Goal: Task Accomplishment & Management: Use online tool/utility

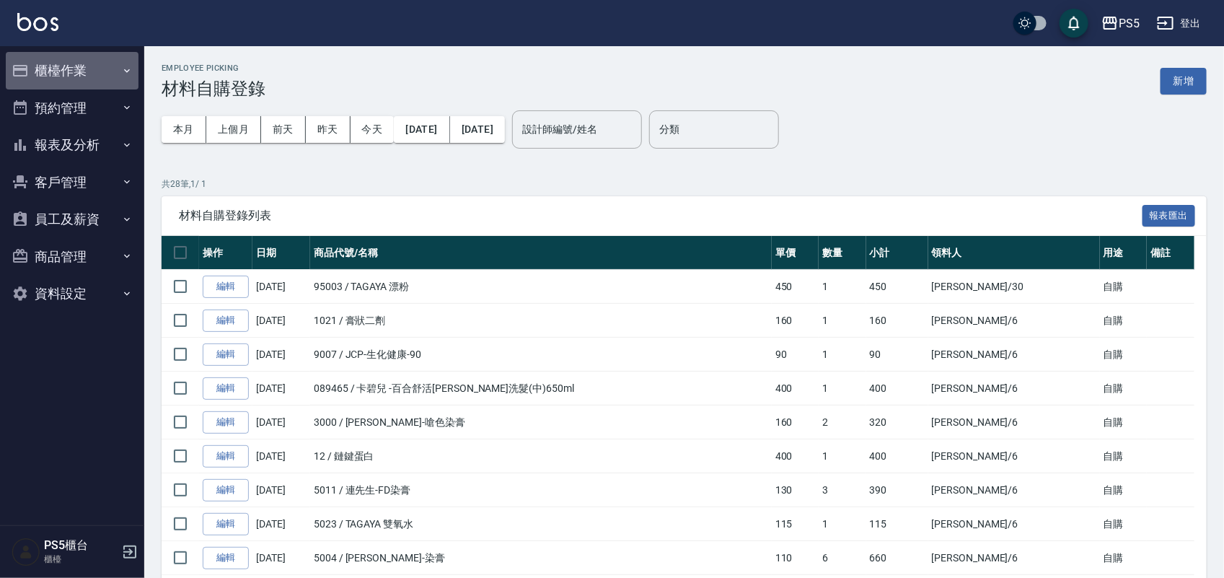
click at [59, 73] on button "櫃檯作業" at bounding box center [72, 70] width 133 height 37
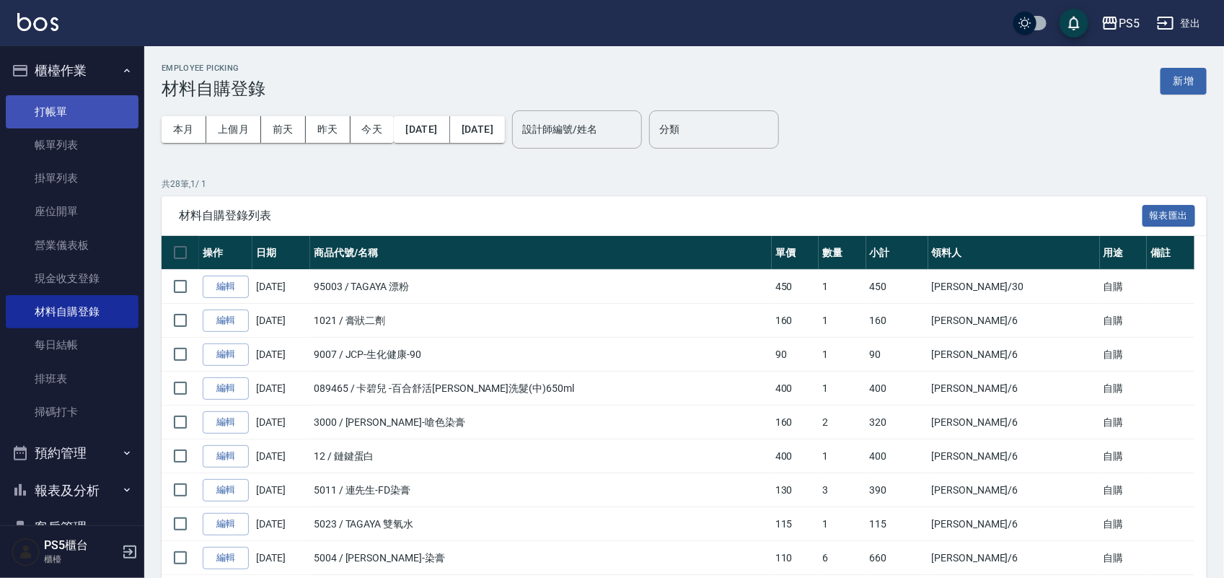
click at [69, 119] on link "打帳單" at bounding box center [72, 111] width 133 height 33
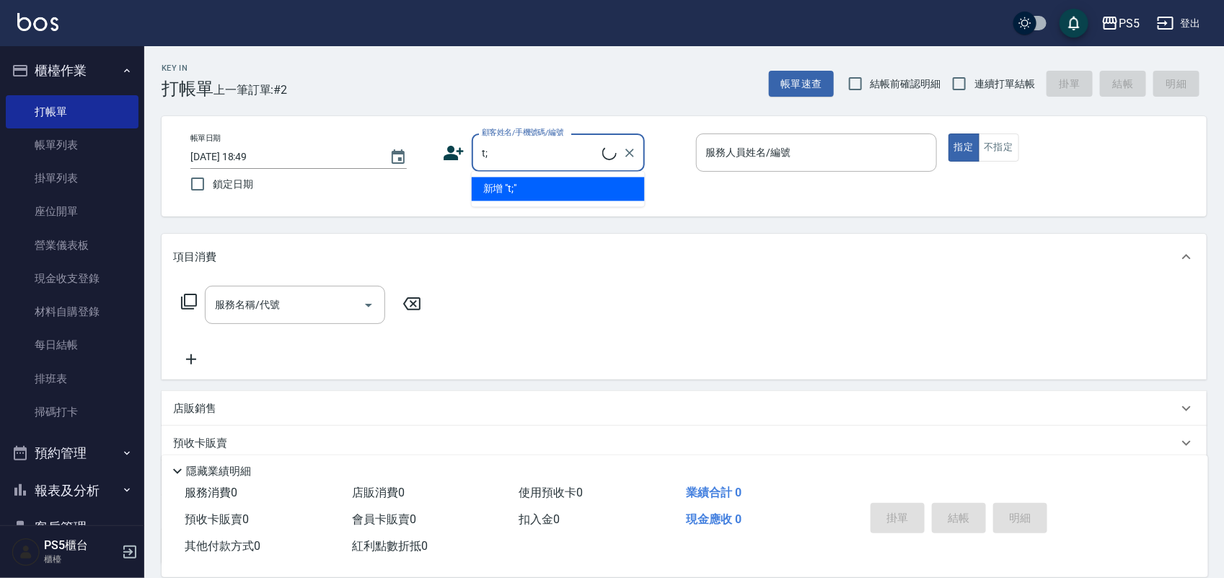
type input "t"
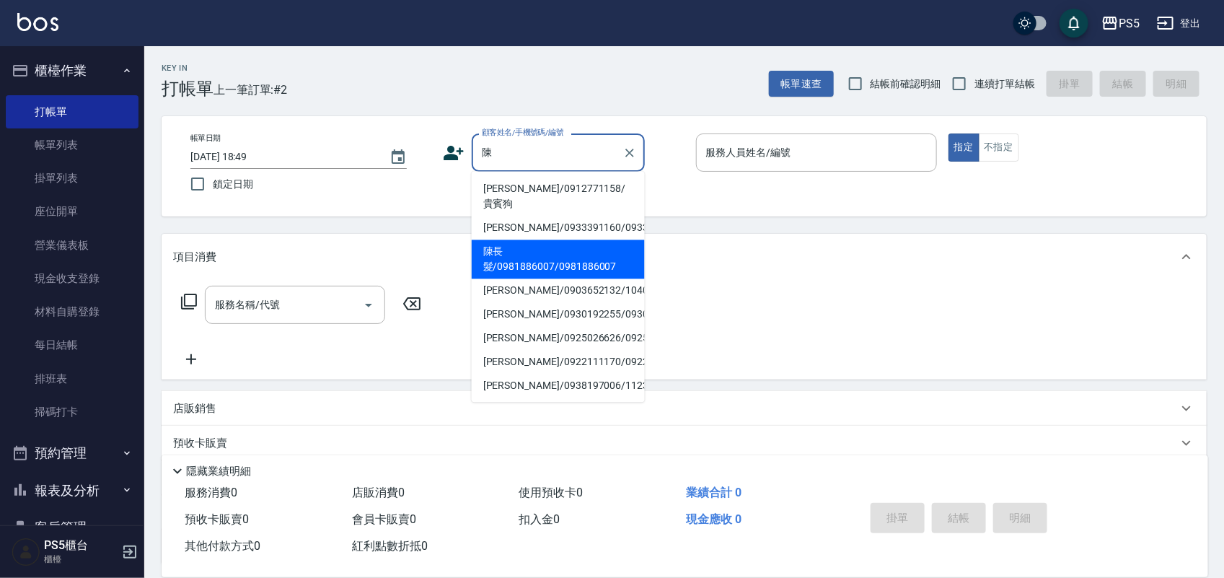
drag, startPoint x: 516, startPoint y: 260, endPoint x: 516, endPoint y: 250, distance: 9.4
click at [516, 257] on li "陳長髮/0981886007/0981886007" at bounding box center [558, 259] width 173 height 39
type input "陳長髮/0981886007/0981886007"
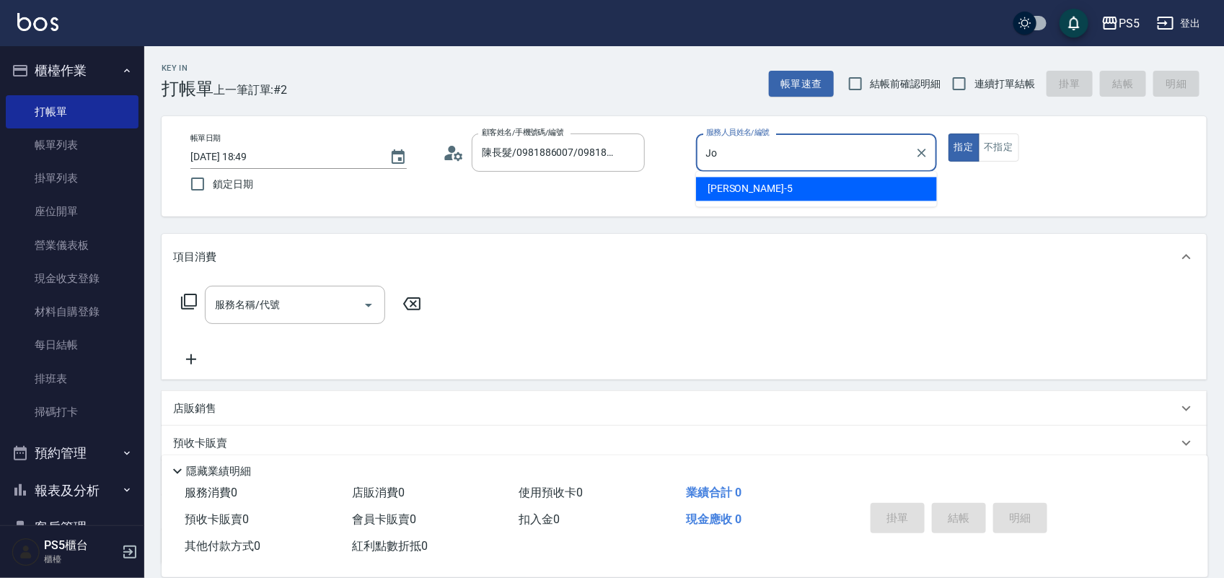
type input "J"
type input "ADA-3"
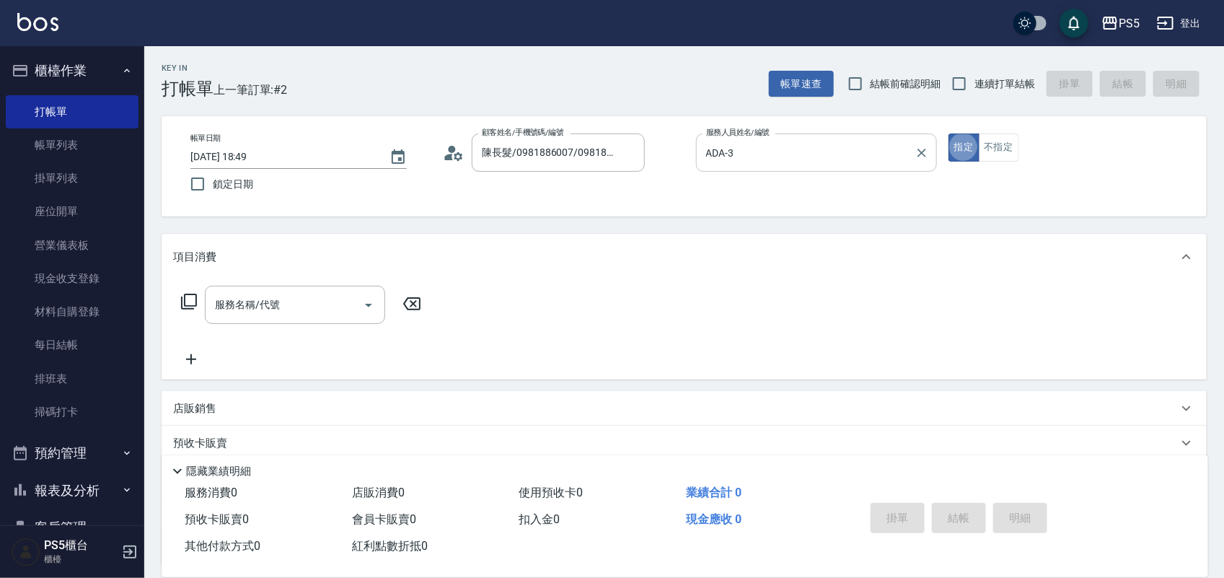
type button "true"
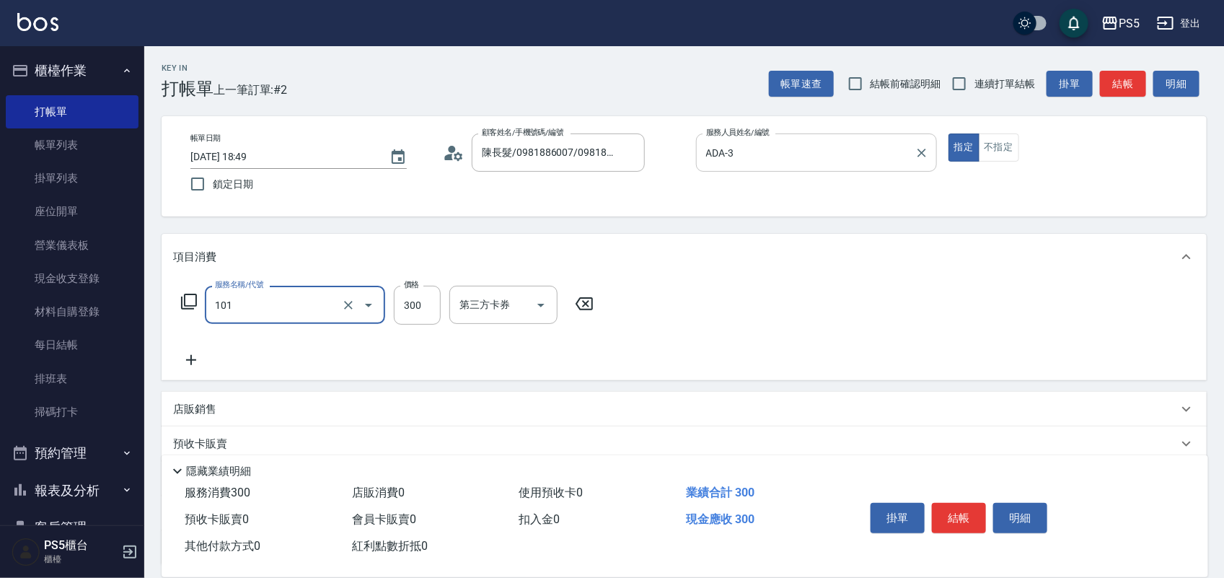
type input "洗髮(101)"
type input "600"
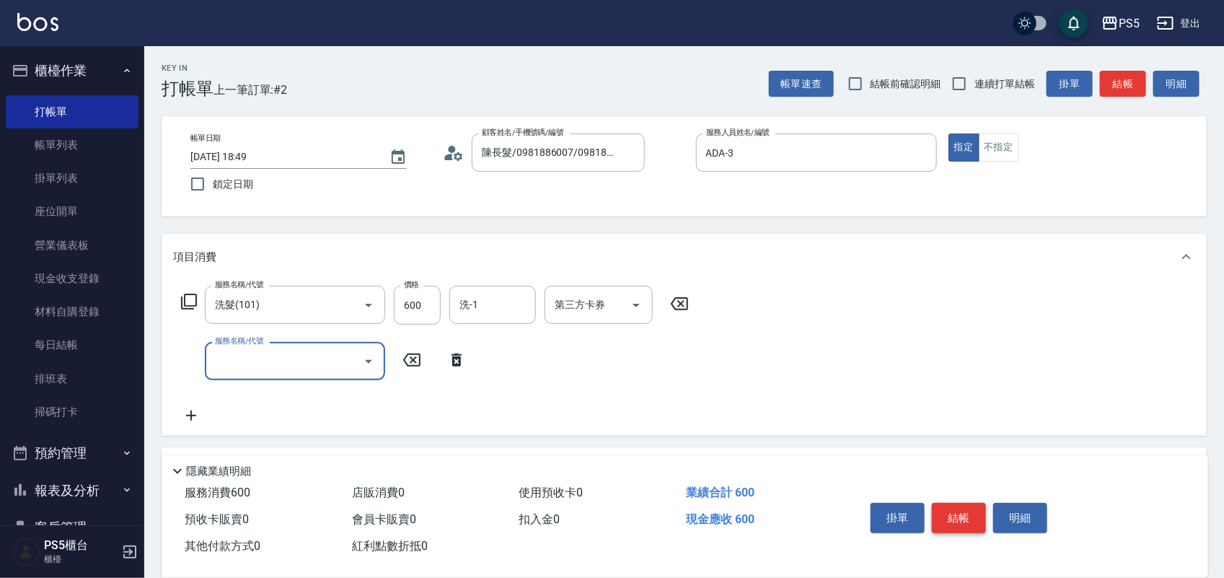
click at [968, 513] on button "結帳" at bounding box center [959, 518] width 54 height 30
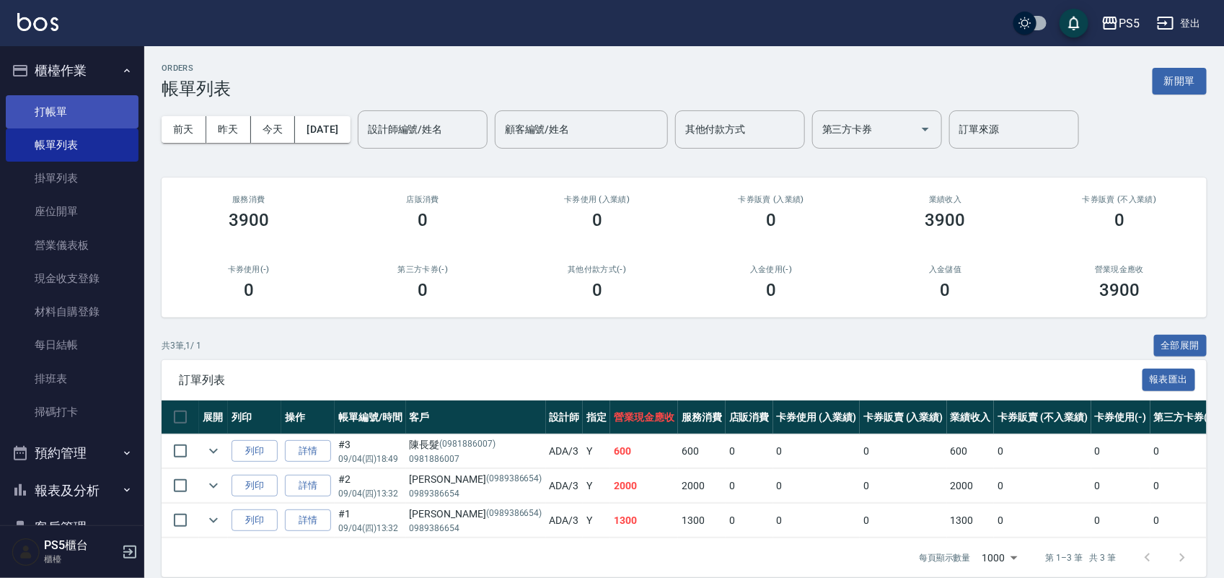
click at [90, 110] on link "打帳單" at bounding box center [72, 111] width 133 height 33
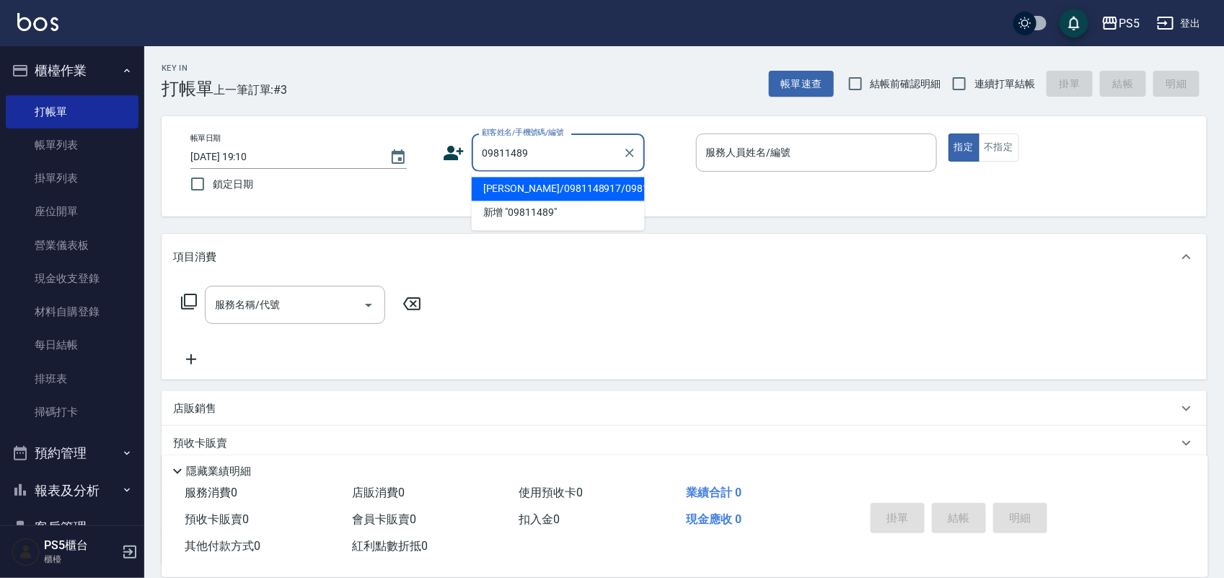
type input "[PERSON_NAME]/0981148917/0981148917"
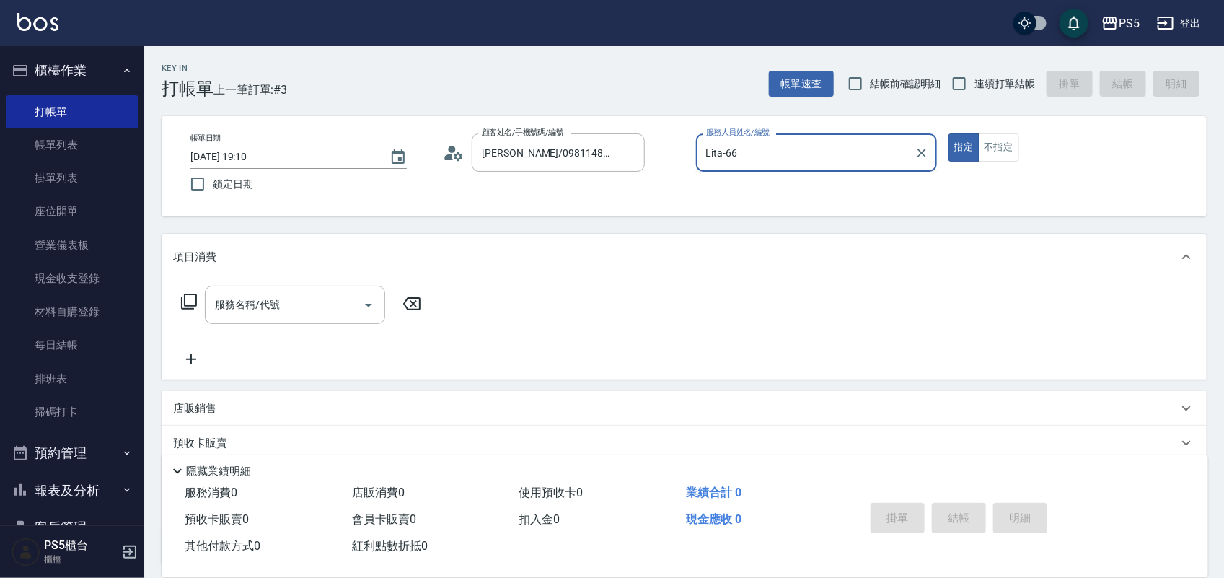
click at [948, 133] on button "指定" at bounding box center [963, 147] width 31 height 28
type input "Lita-6"
type button "true"
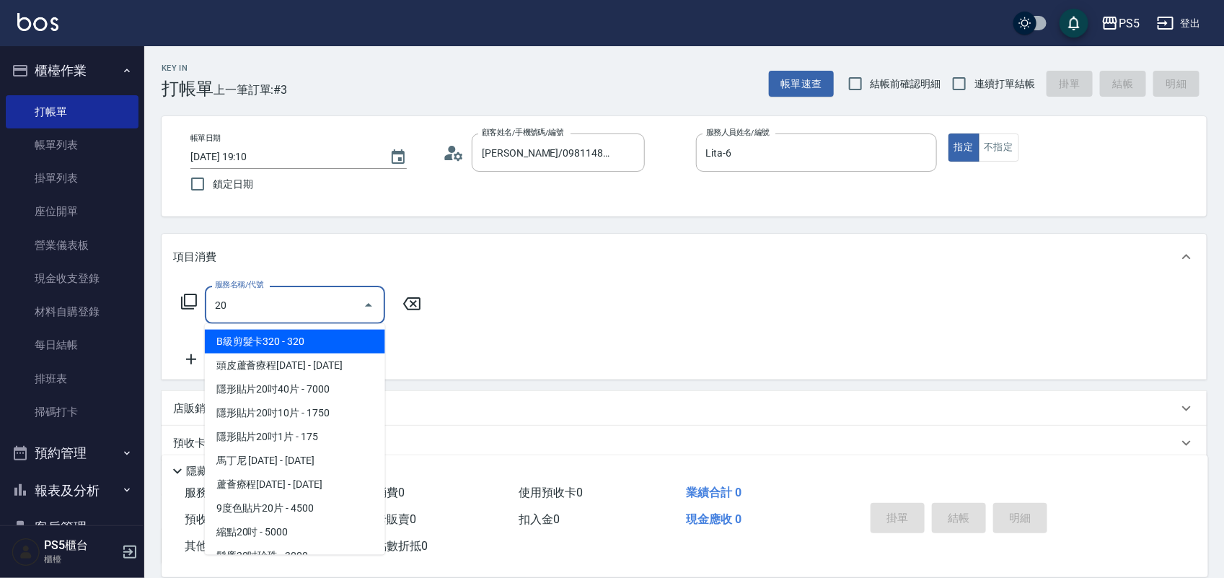
type input "2"
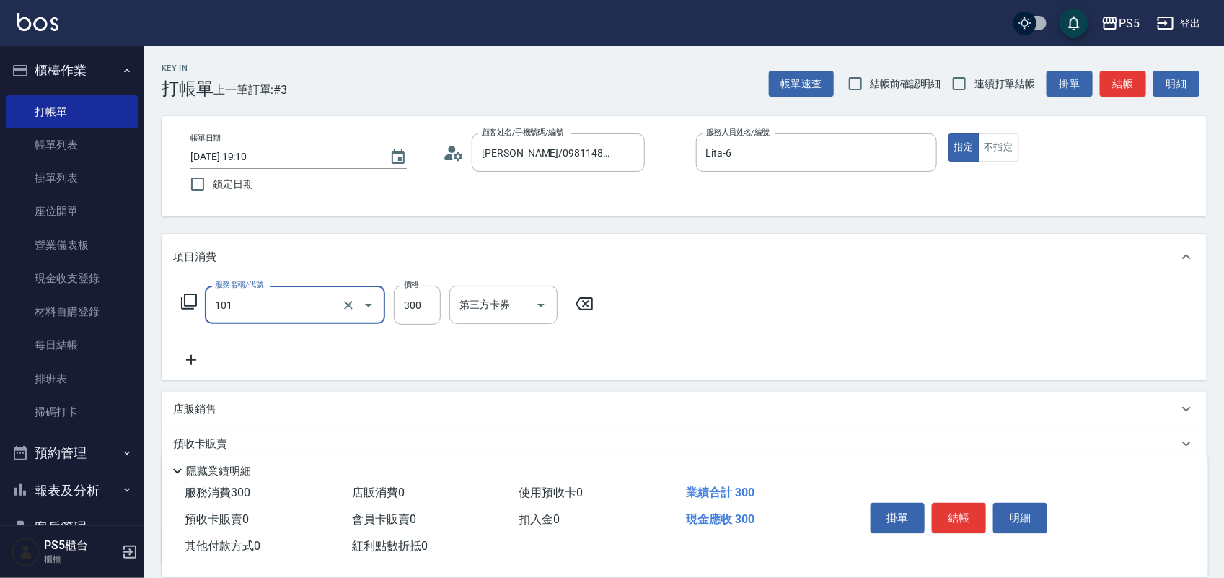
type input "洗髮(101)"
type input "500"
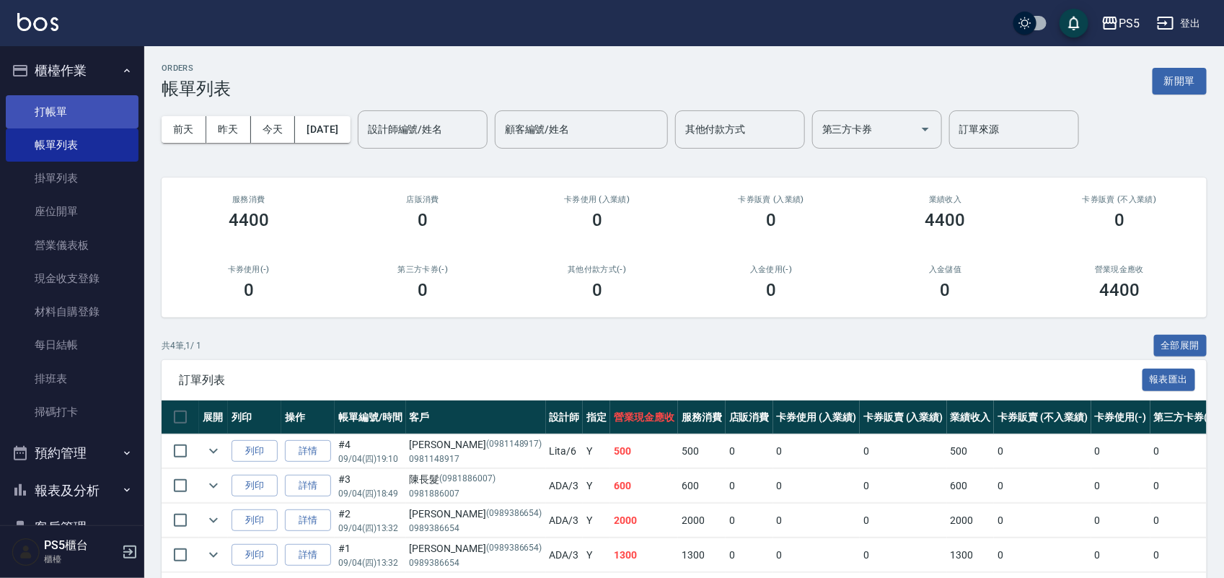
click at [60, 116] on link "打帳單" at bounding box center [72, 111] width 133 height 33
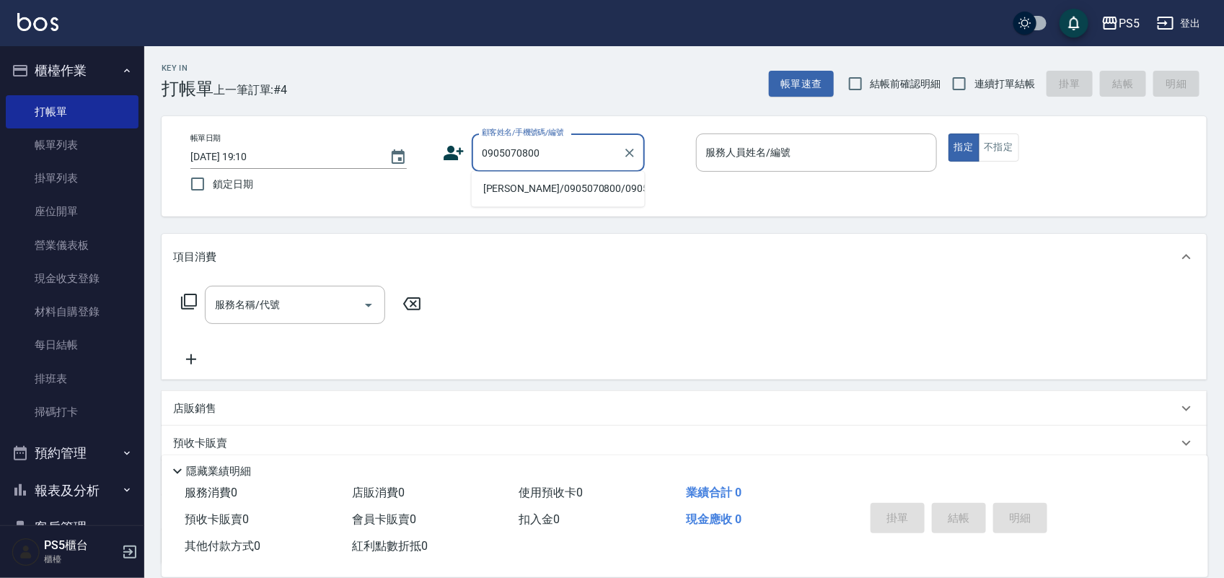
type input "[PERSON_NAME]/0905070800/0905070800"
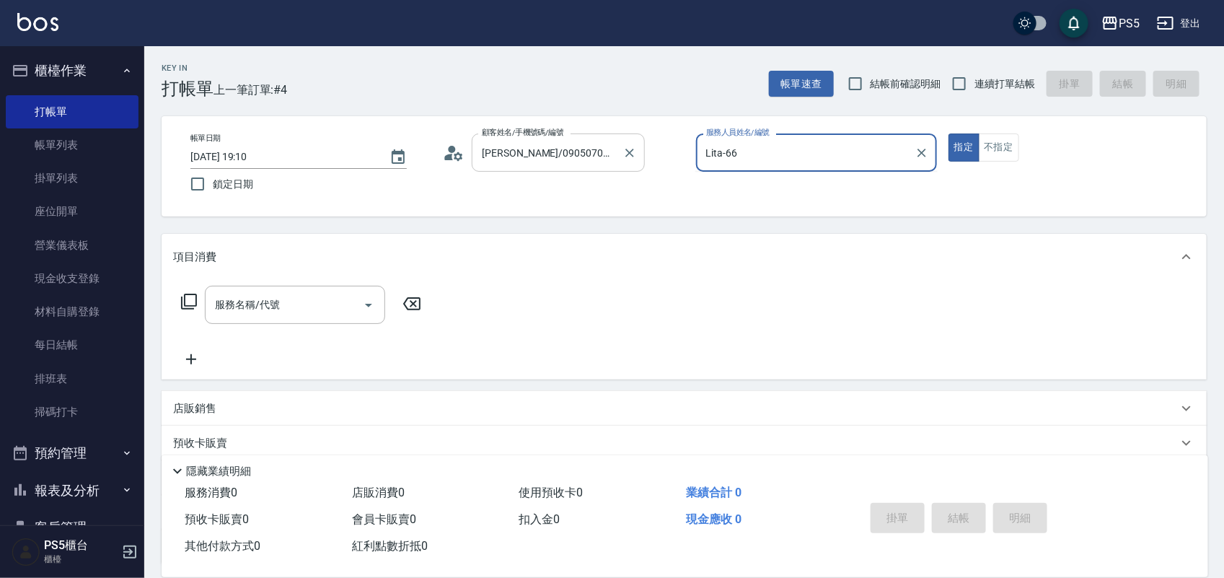
click at [948, 133] on button "指定" at bounding box center [963, 147] width 31 height 28
type input "Lita-6"
type button "true"
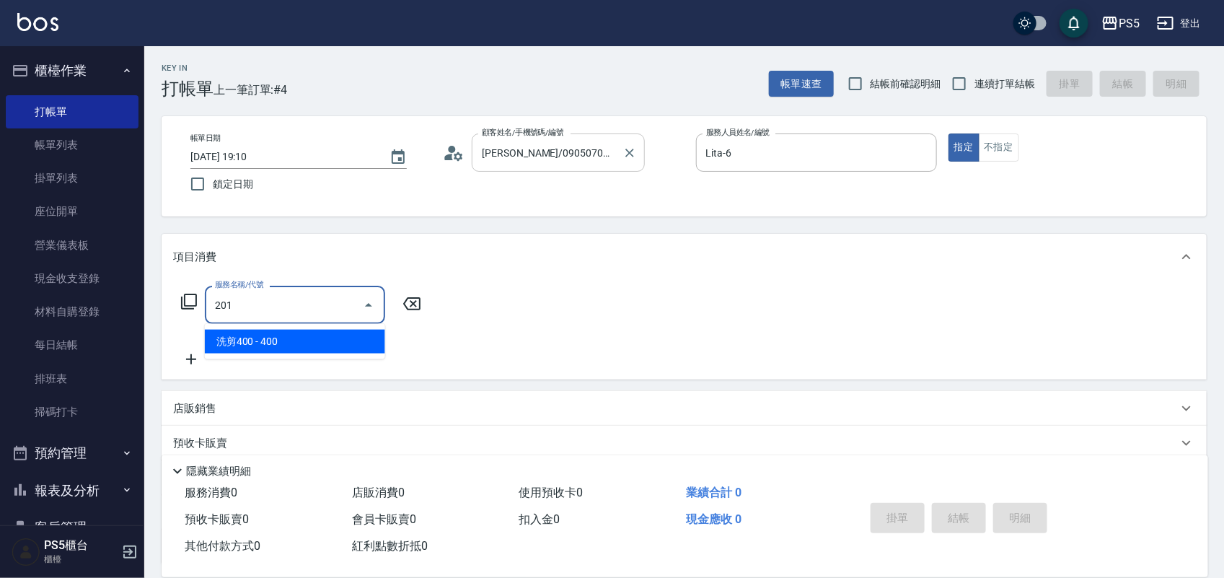
type input "洗剪400(201)"
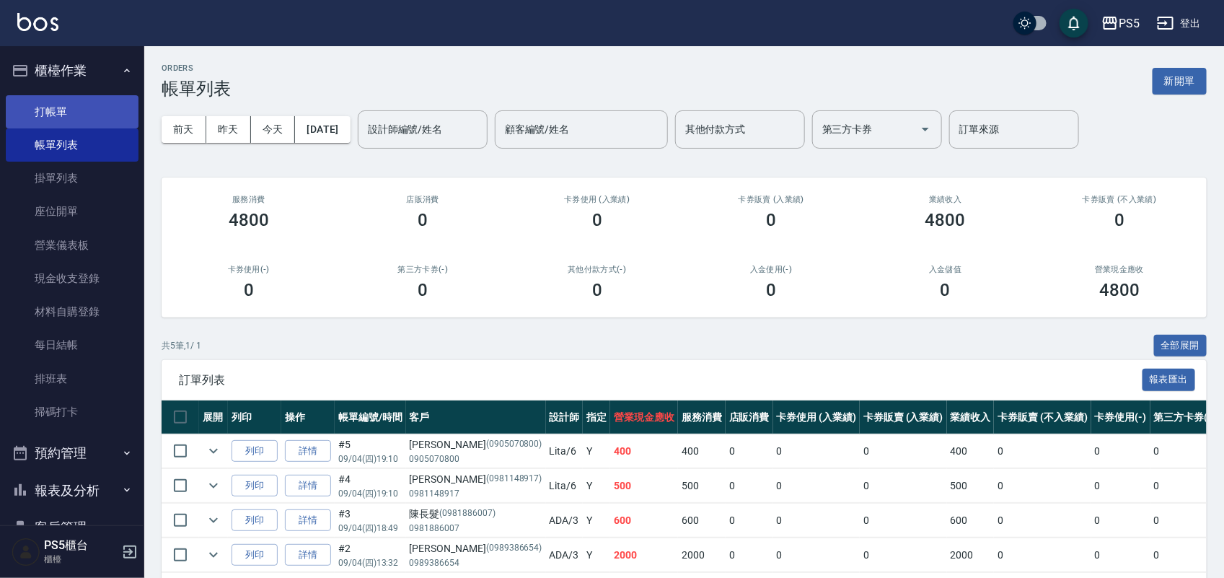
click at [108, 107] on link "打帳單" at bounding box center [72, 111] width 133 height 33
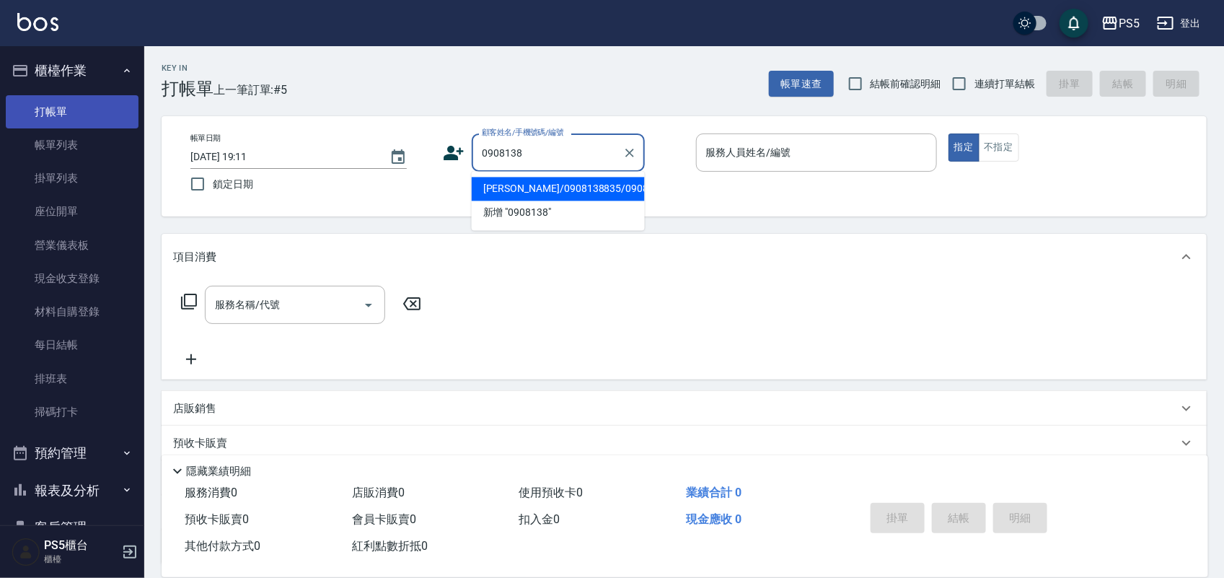
type input "[PERSON_NAME]/0908138835/0908138835"
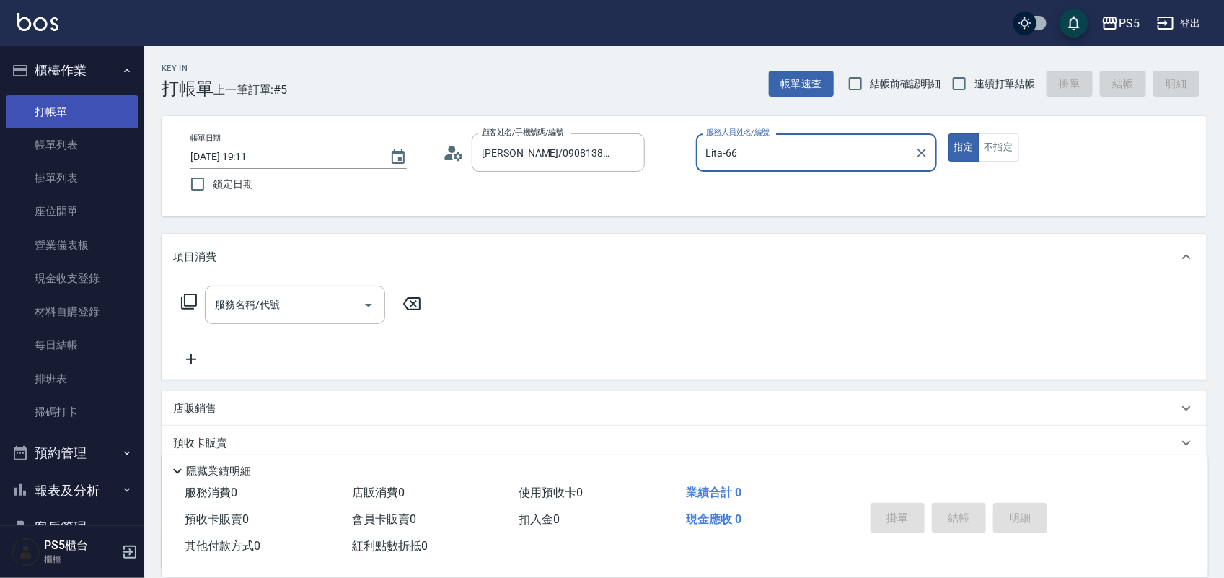
click at [948, 133] on button "指定" at bounding box center [963, 147] width 31 height 28
type input "Lita-6"
type button "true"
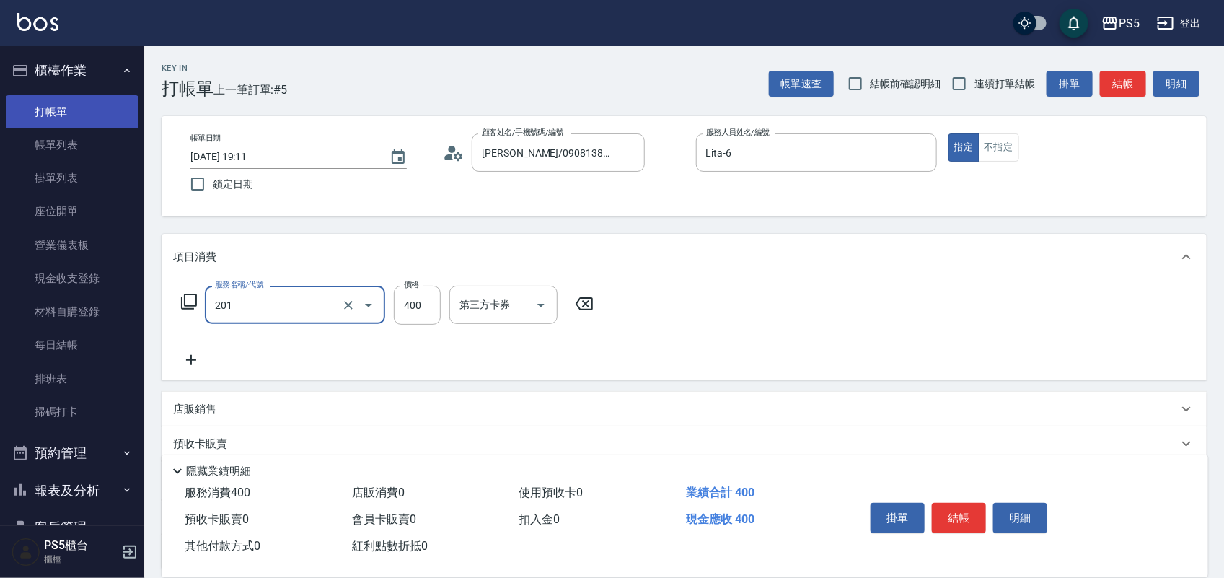
type input "洗剪400(201)"
type input "500"
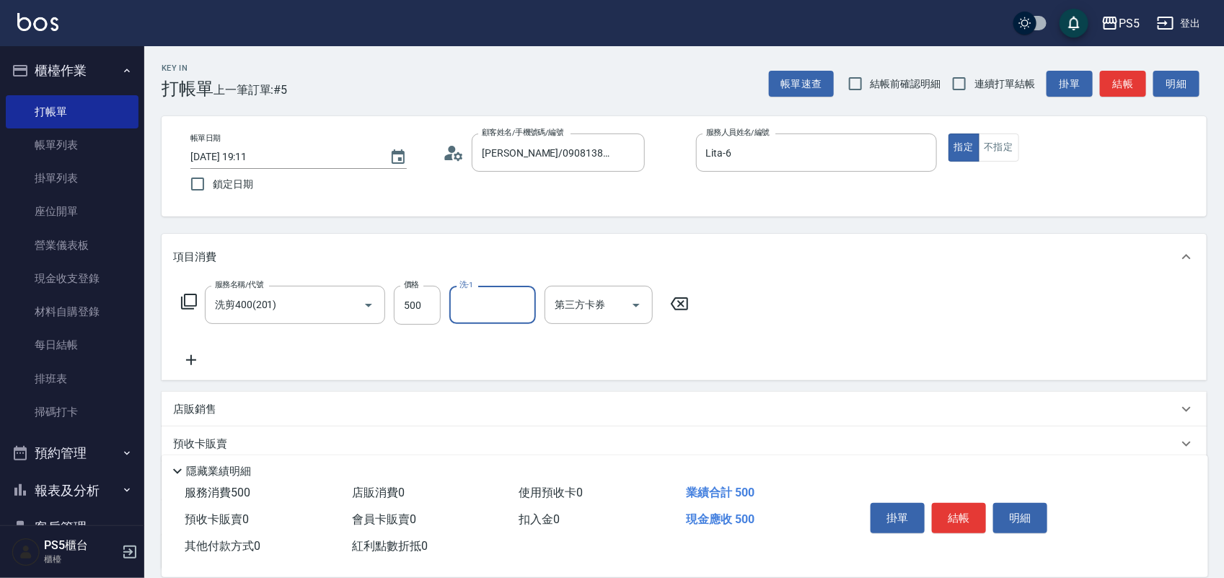
type input "😊"
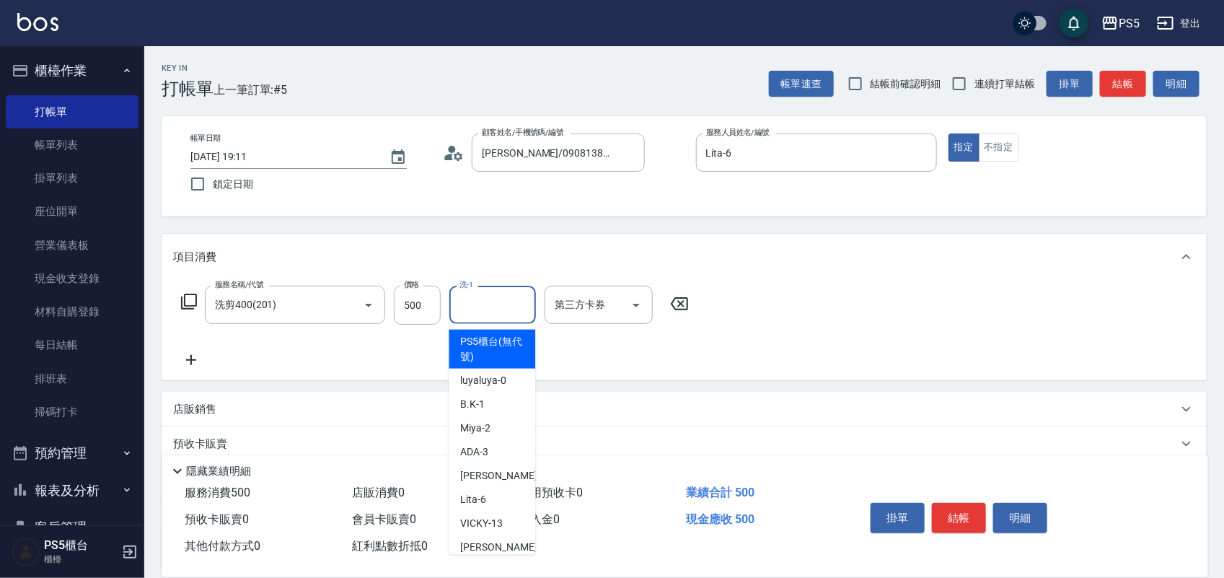
type input "PS5櫃台(無代號)"
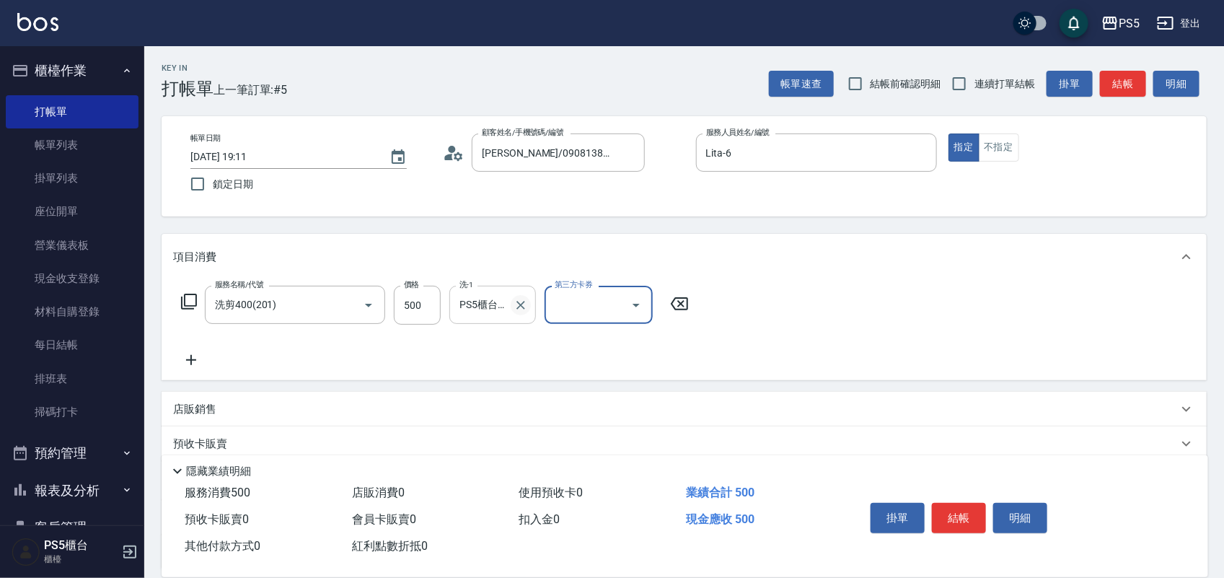
click at [523, 301] on icon "Clear" at bounding box center [520, 305] width 9 height 9
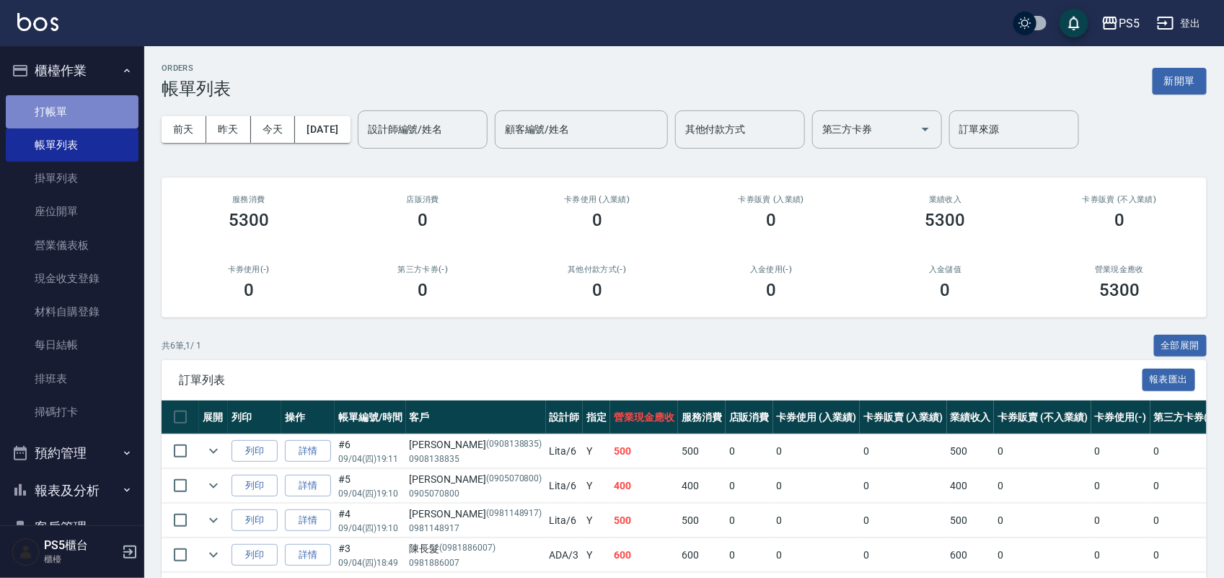
click at [98, 112] on link "打帳單" at bounding box center [72, 111] width 133 height 33
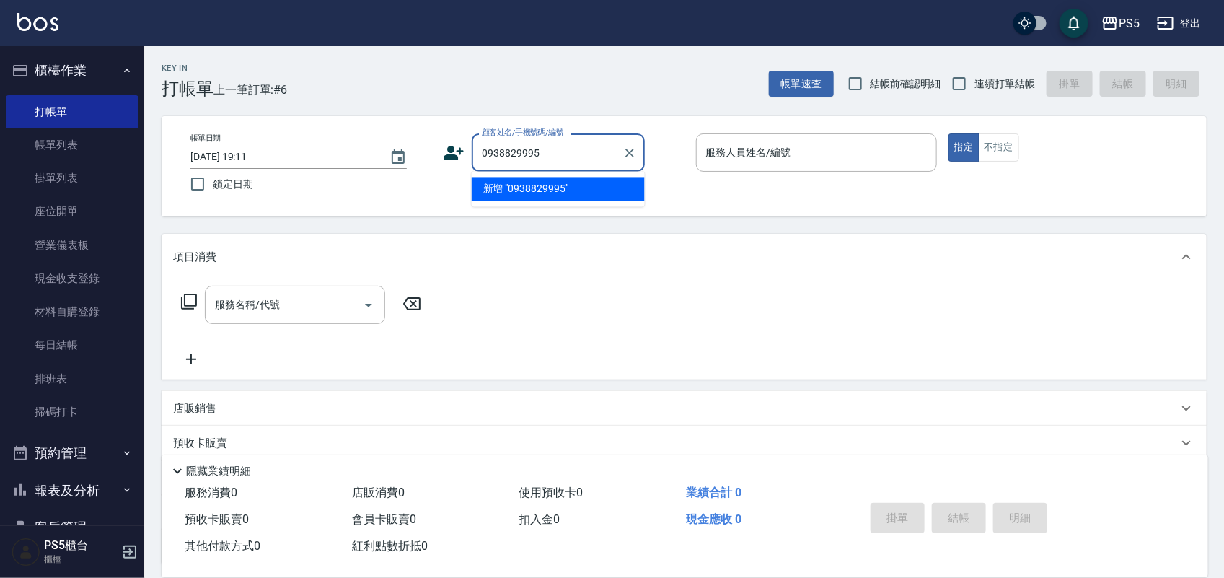
click at [508, 182] on li "新增 "0938829995"" at bounding box center [558, 189] width 173 height 24
type input "0938829995"
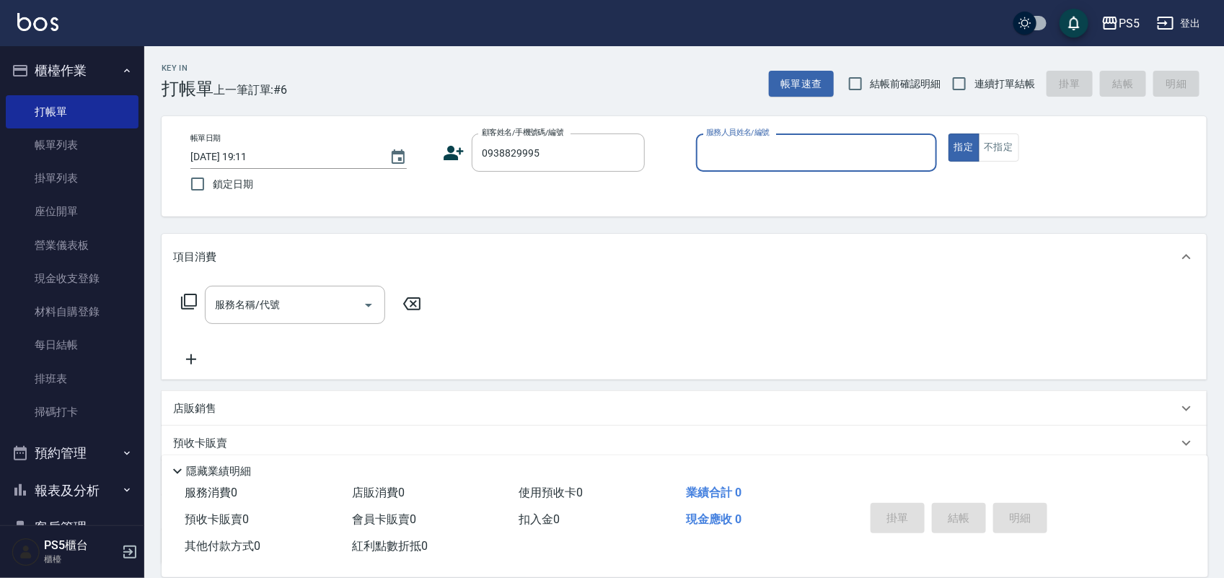
click at [449, 146] on icon at bounding box center [454, 153] width 20 height 14
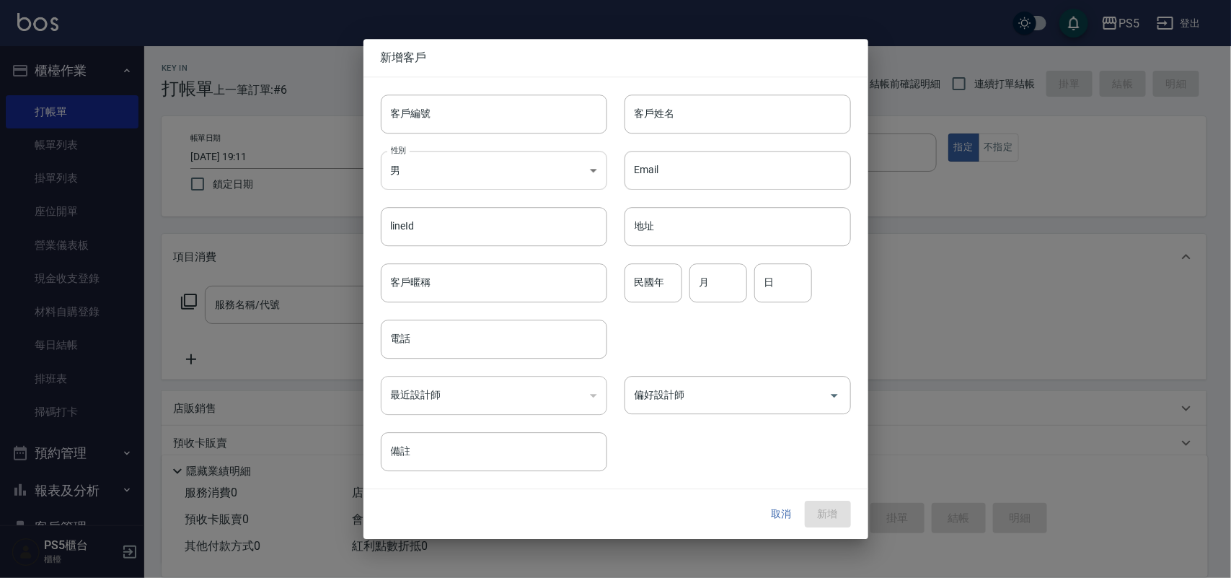
type input "0938829995"
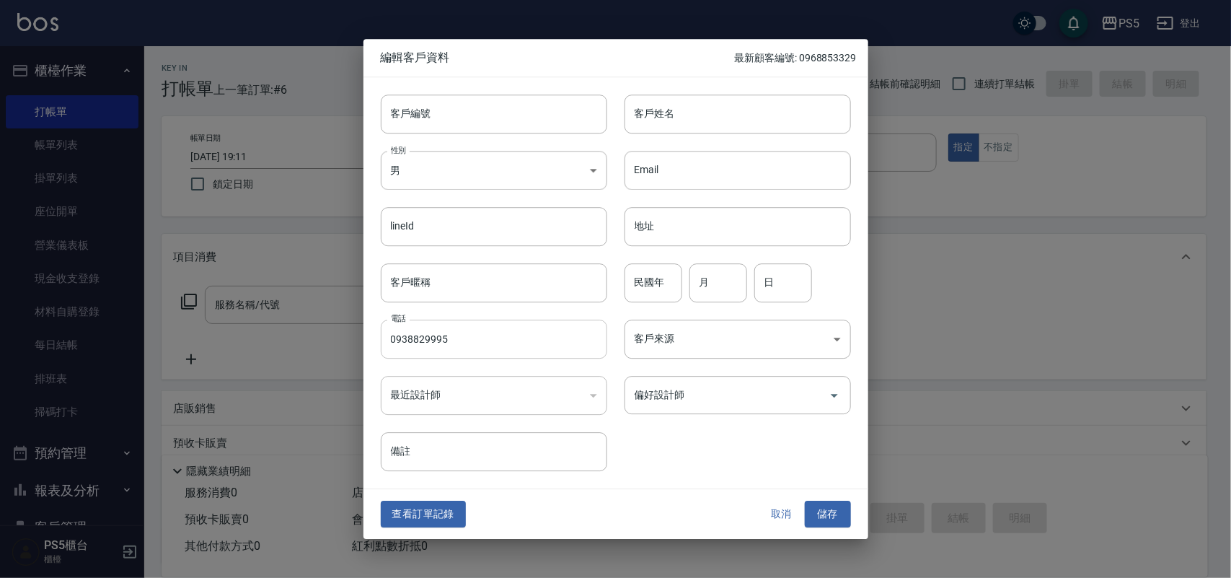
click at [449, 340] on input "0938829995" at bounding box center [494, 338] width 226 height 39
click at [463, 123] on input "客戶編號" at bounding box center [494, 113] width 226 height 39
paste input "0938829995"
type input "0938829995"
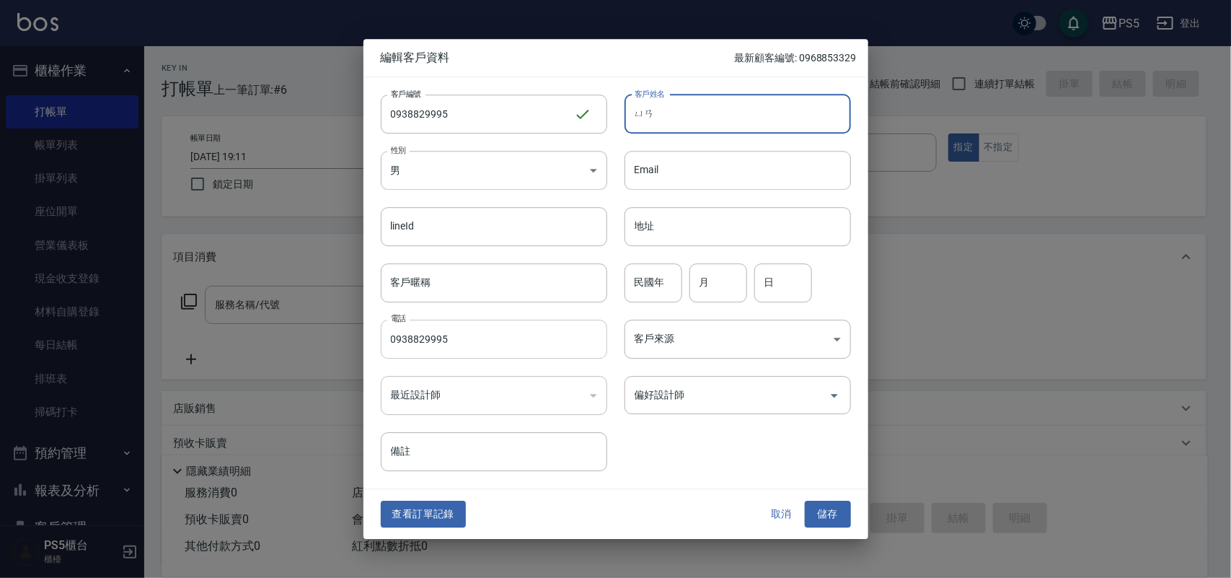
type input "元"
type input "遠"
type input "[PERSON_NAME]"
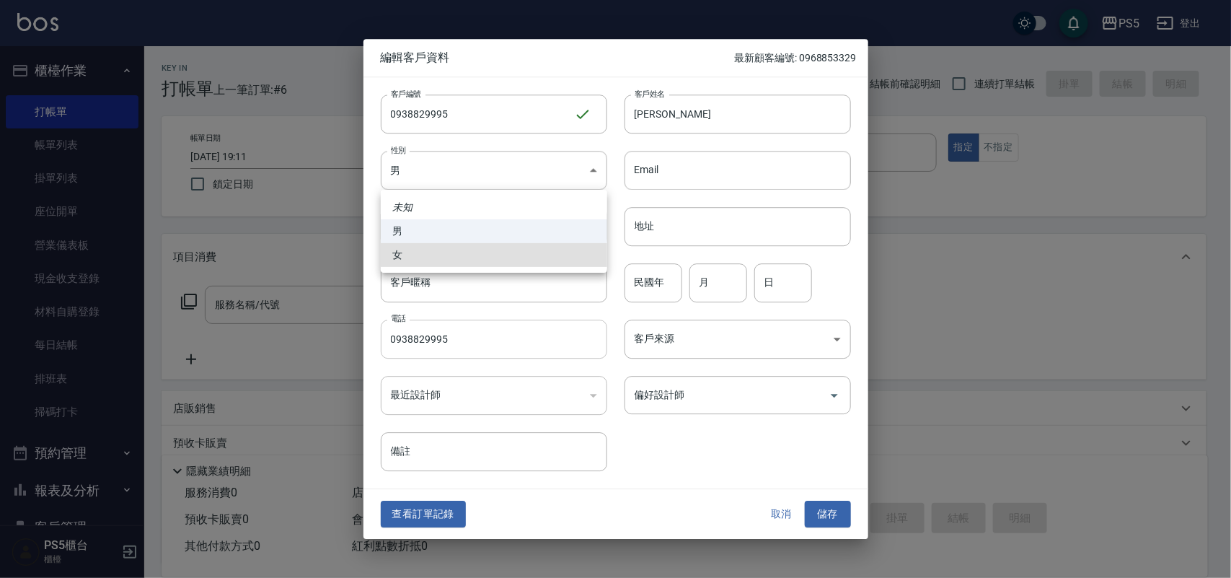
type input "[DEMOGRAPHIC_DATA]"
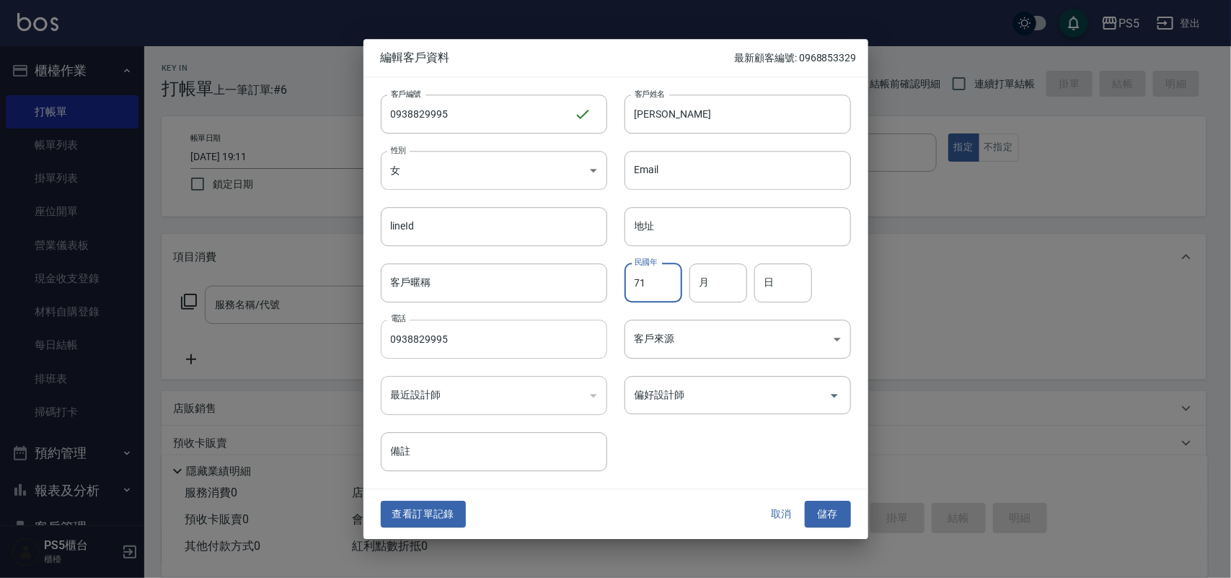
type input "71"
type input "2"
type input "11"
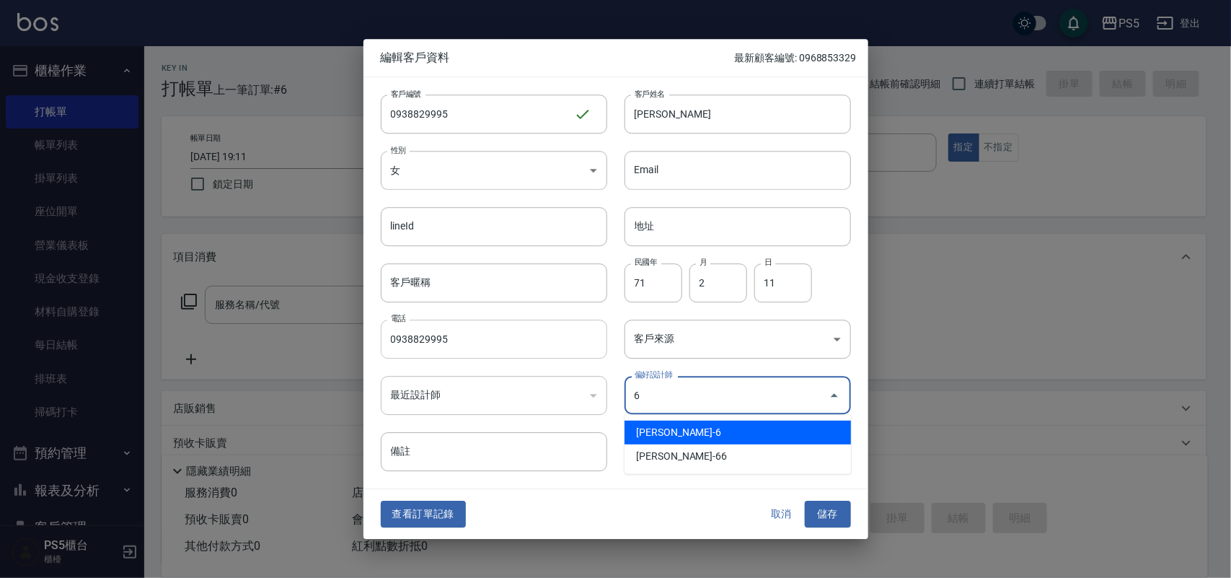
type input "[PERSON_NAME]"
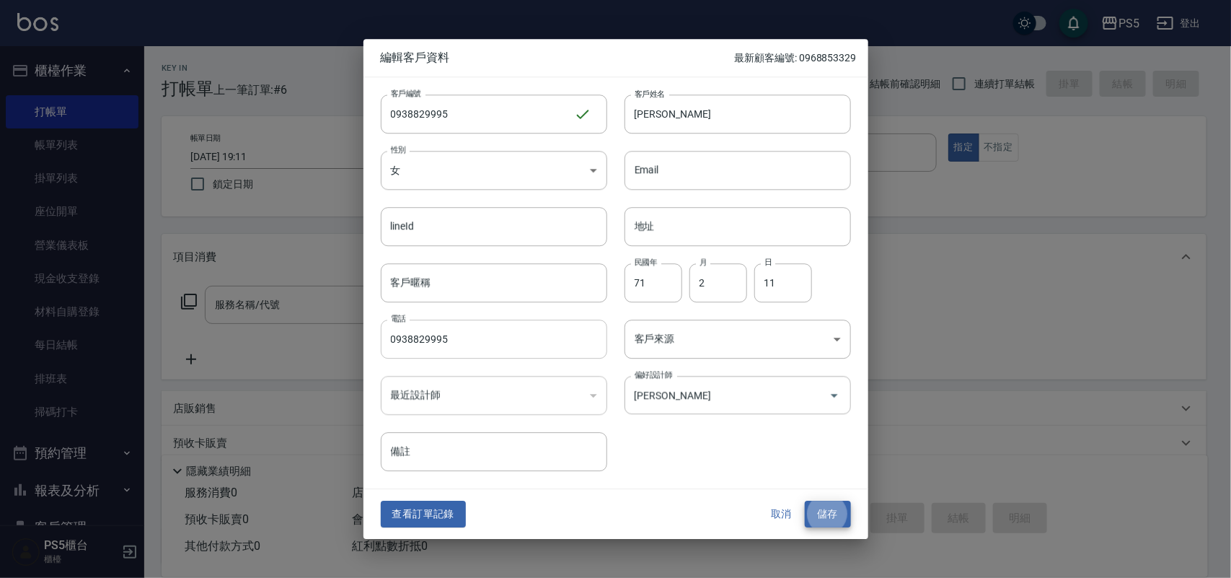
click at [805, 501] on button "儲存" at bounding box center [828, 514] width 46 height 27
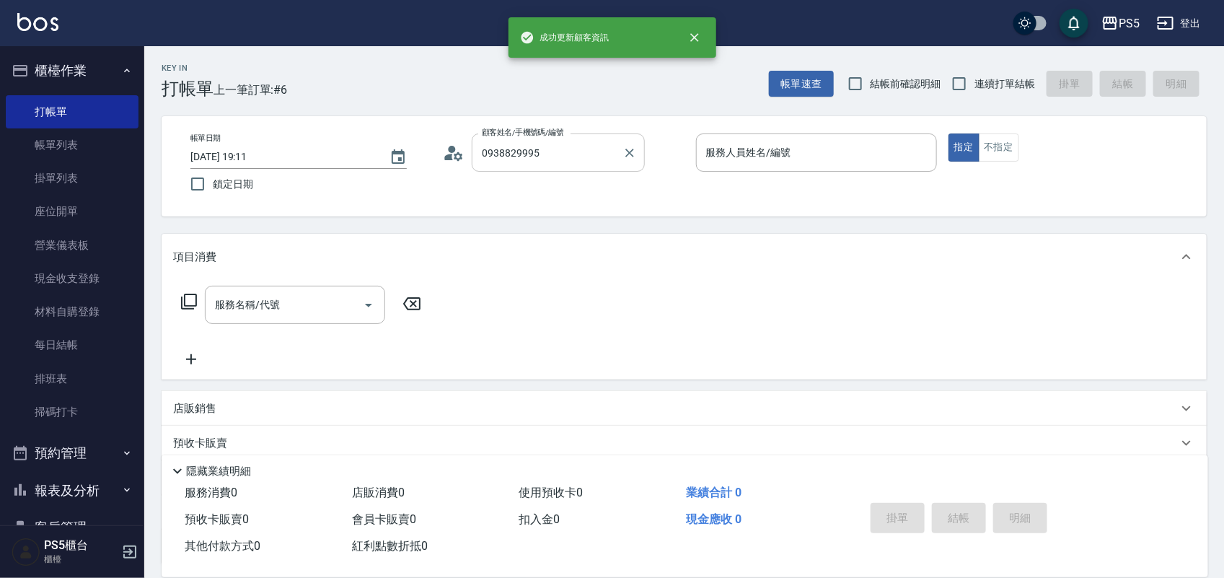
click at [550, 155] on input "0938829995" at bounding box center [547, 152] width 138 height 25
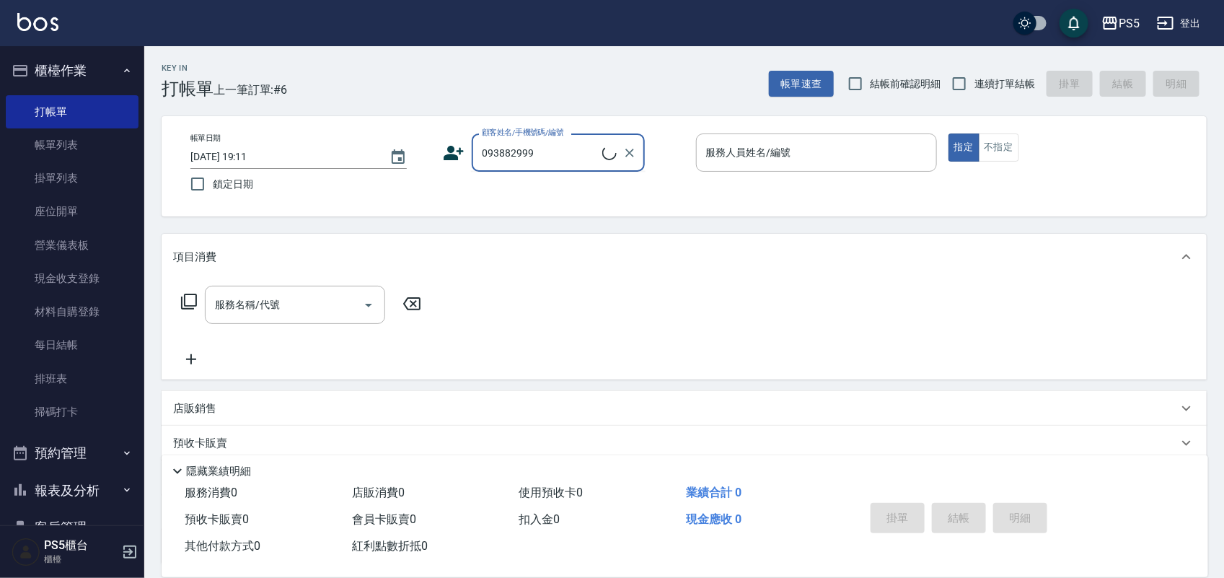
click at [550, 155] on input "093882999" at bounding box center [540, 152] width 124 height 25
type input "[PERSON_NAME]/0938829995/0938829995"
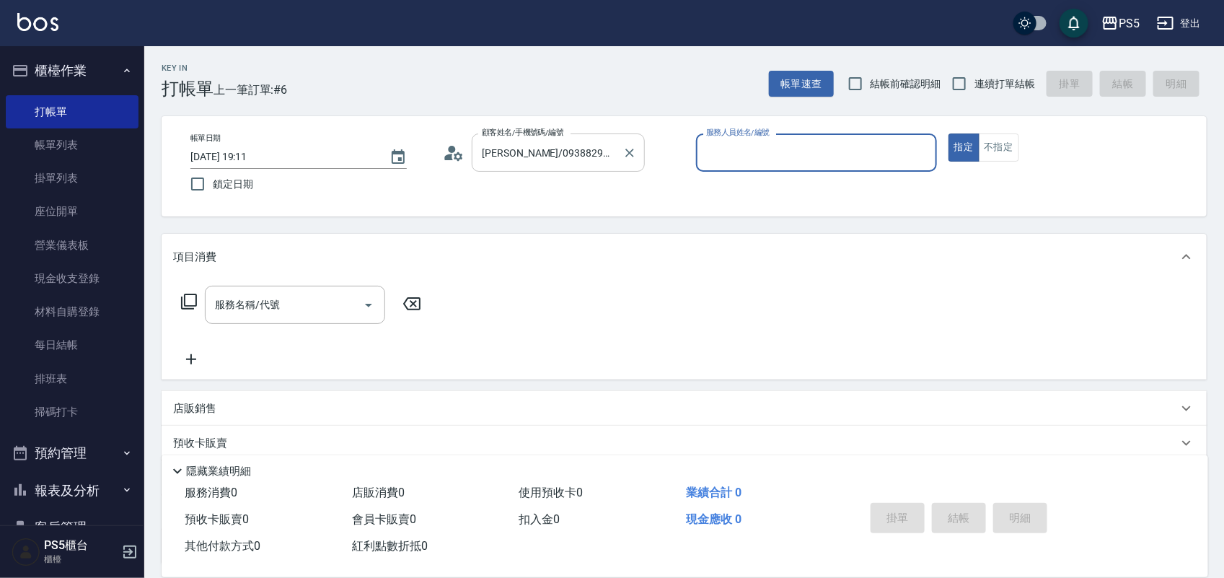
type input "Lita-6"
click at [948, 133] on button "指定" at bounding box center [963, 147] width 31 height 28
type button "true"
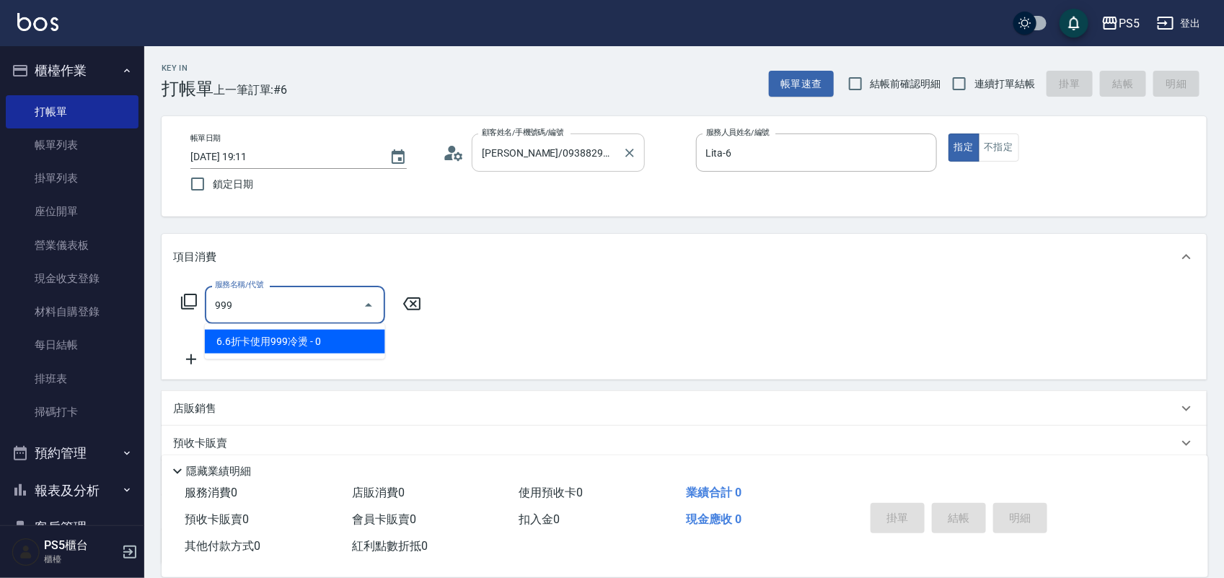
type input "6.6折卡使用999冷燙(1227)"
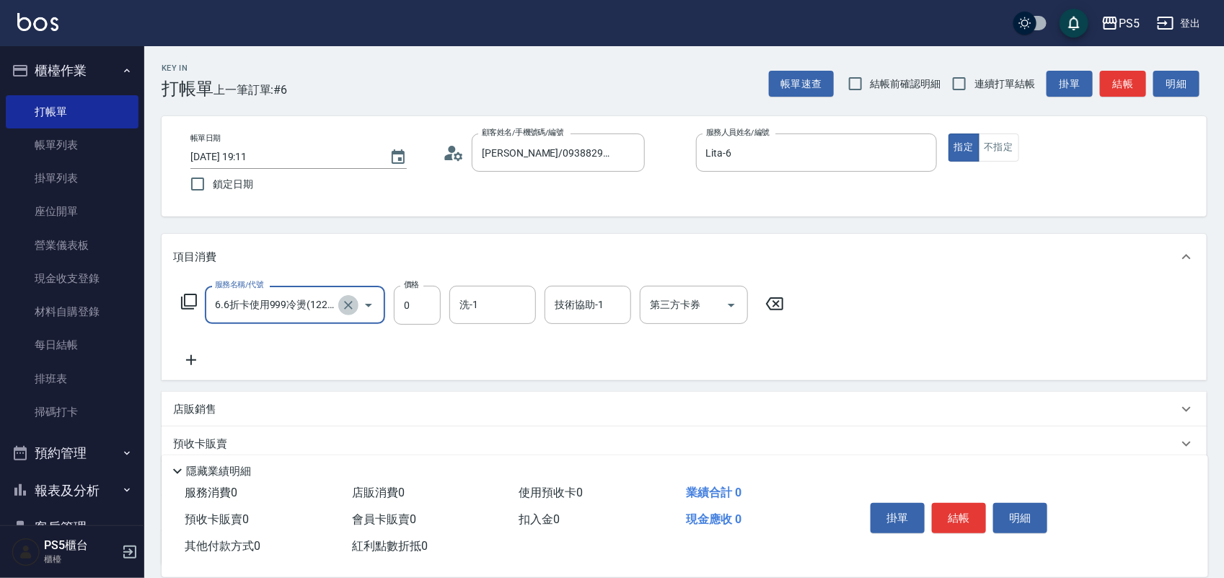
click at [341, 301] on icon "Clear" at bounding box center [348, 305] width 14 height 14
click at [346, 303] on icon "Clear" at bounding box center [348, 305] width 9 height 9
type input "頭皮養護(毛囊髮育)799(112)"
click at [434, 316] on input "799" at bounding box center [417, 305] width 47 height 39
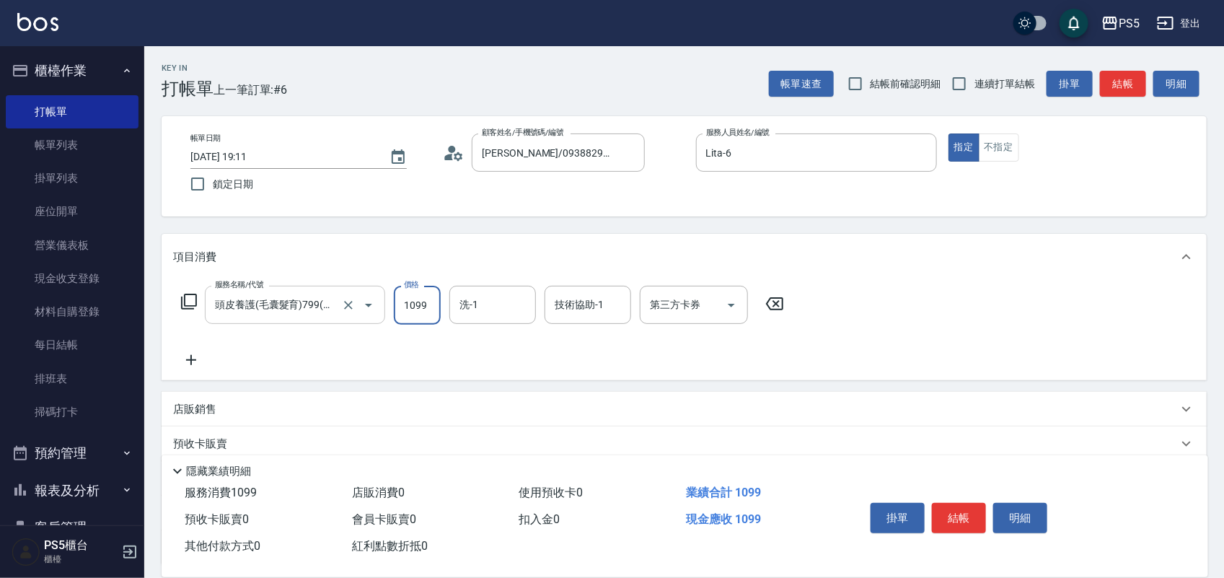
type input "1099"
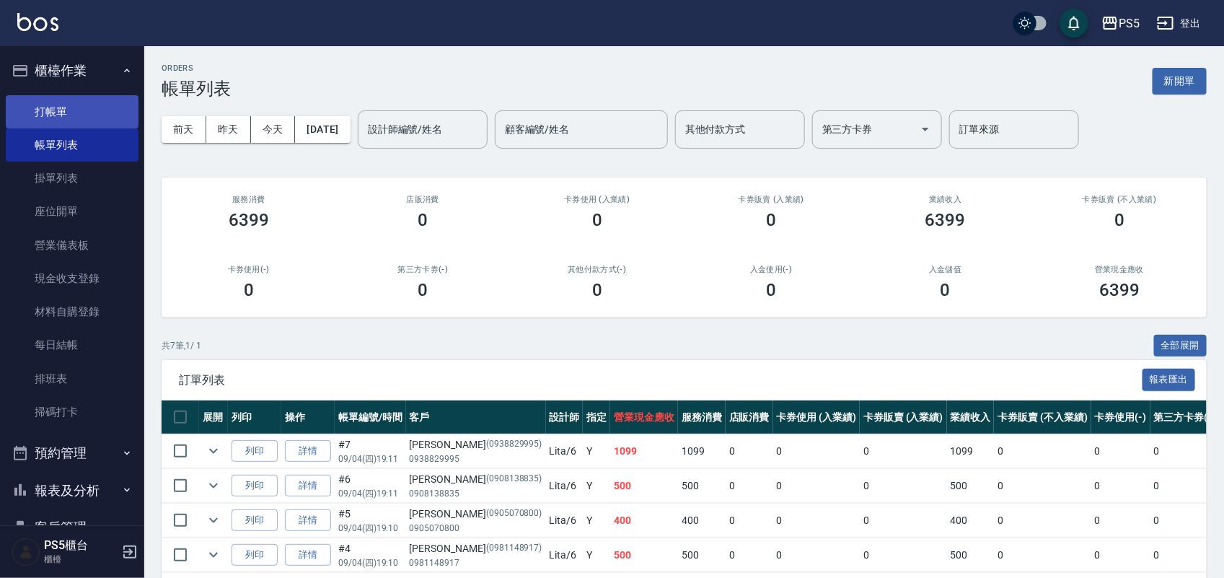
click at [81, 105] on link "打帳單" at bounding box center [72, 111] width 133 height 33
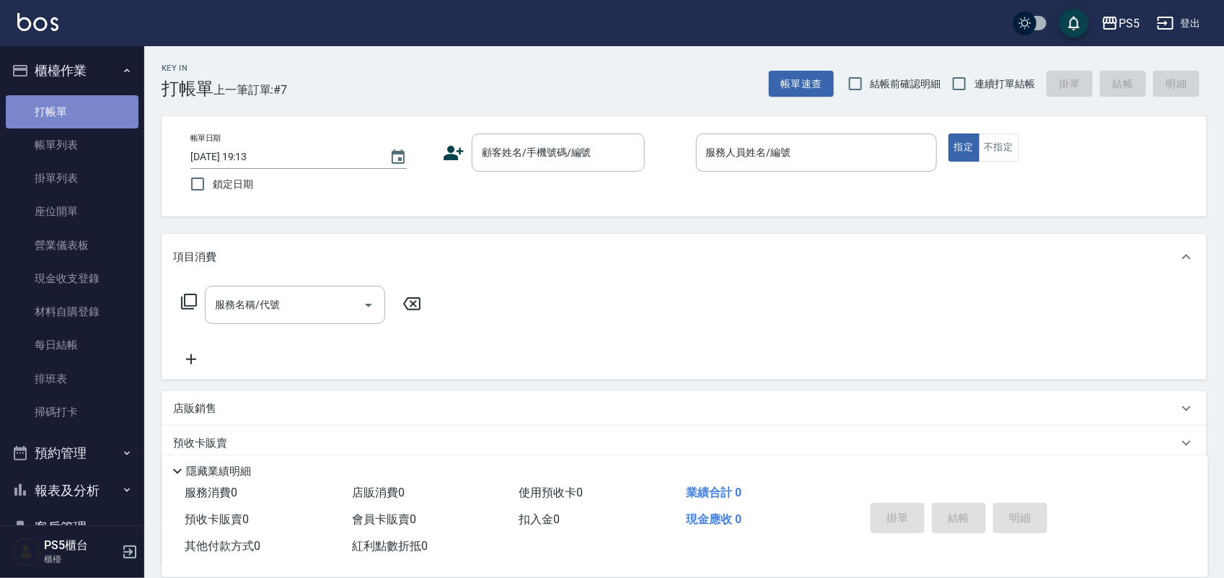
click at [79, 105] on link "打帳單" at bounding box center [72, 111] width 133 height 33
click at [503, 146] on input "顧客姓名/手機號碼/編號" at bounding box center [547, 152] width 138 height 25
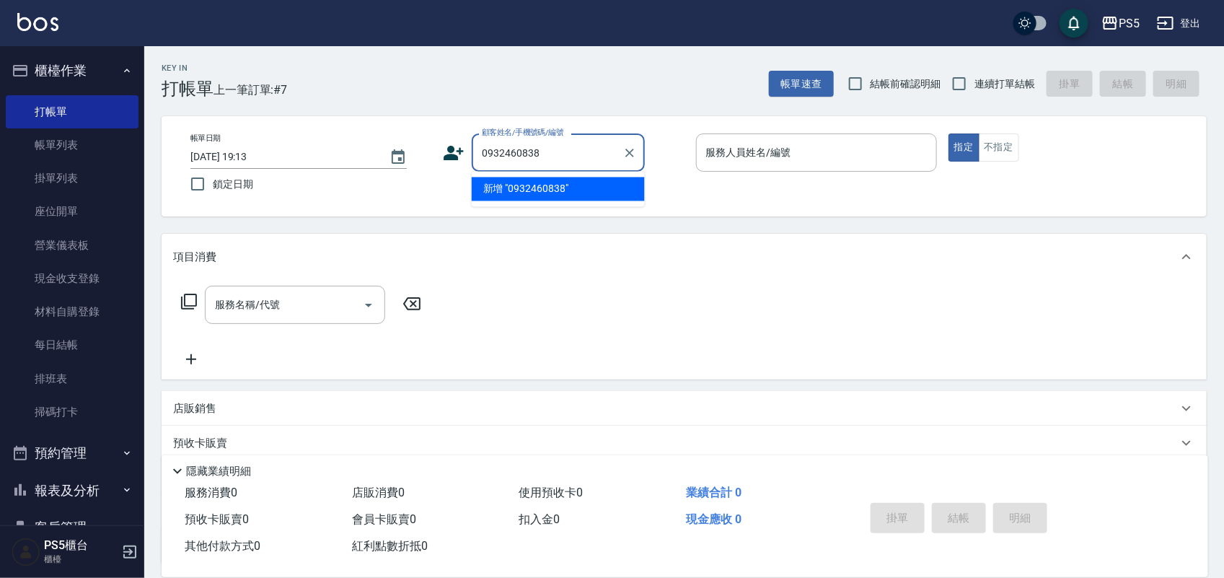
click at [494, 197] on li "新增 "0932460838"" at bounding box center [558, 189] width 173 height 24
type input "0932460838"
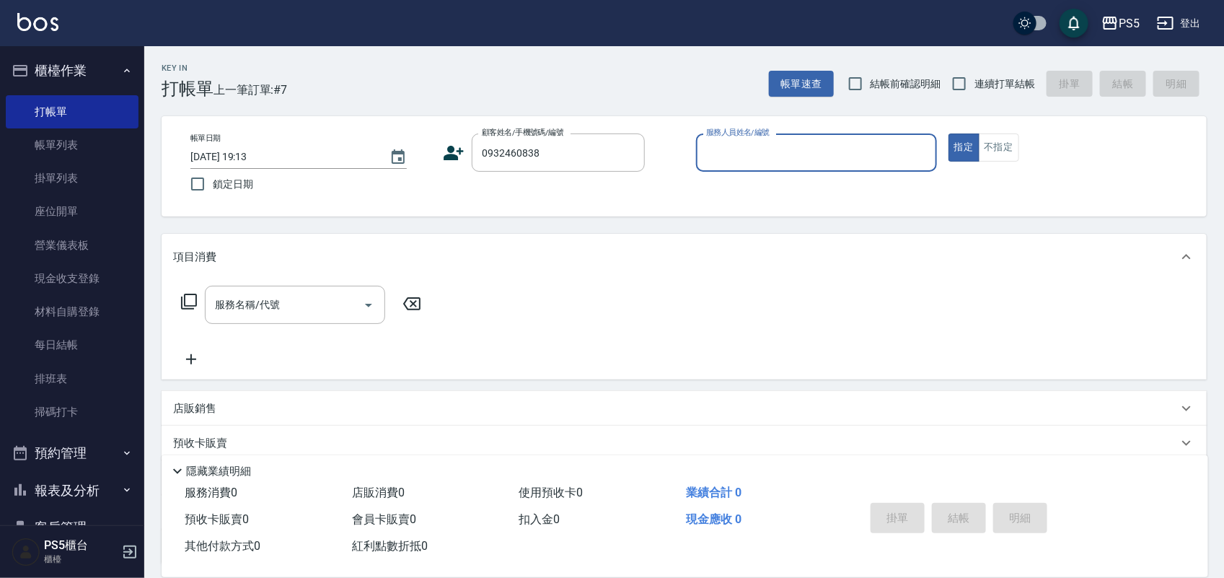
click at [453, 156] on icon at bounding box center [454, 153] width 20 height 14
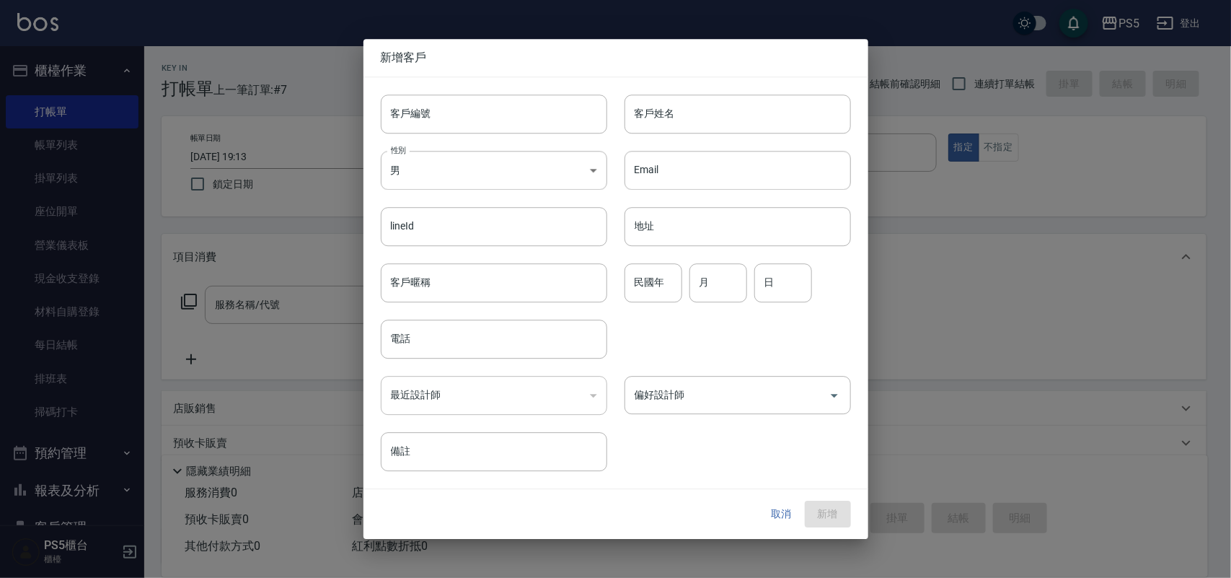
type input "0932460838"
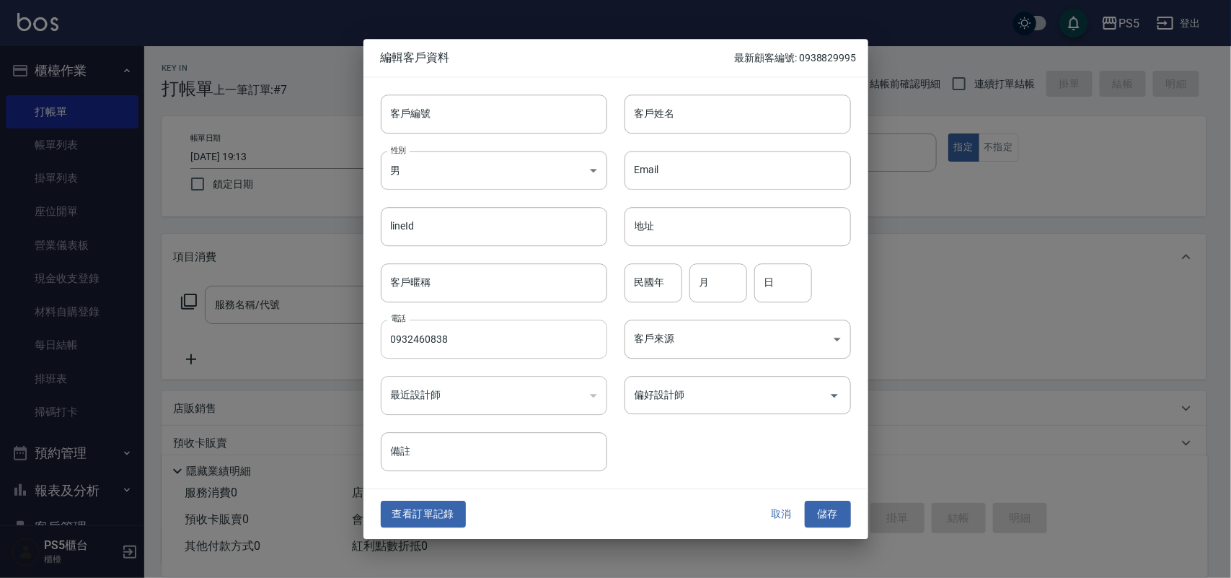
click at [449, 337] on input "0932460838" at bounding box center [494, 338] width 226 height 39
click at [480, 130] on input "客戶編號" at bounding box center [494, 113] width 226 height 39
paste input "0932460838"
type input "0932460838"
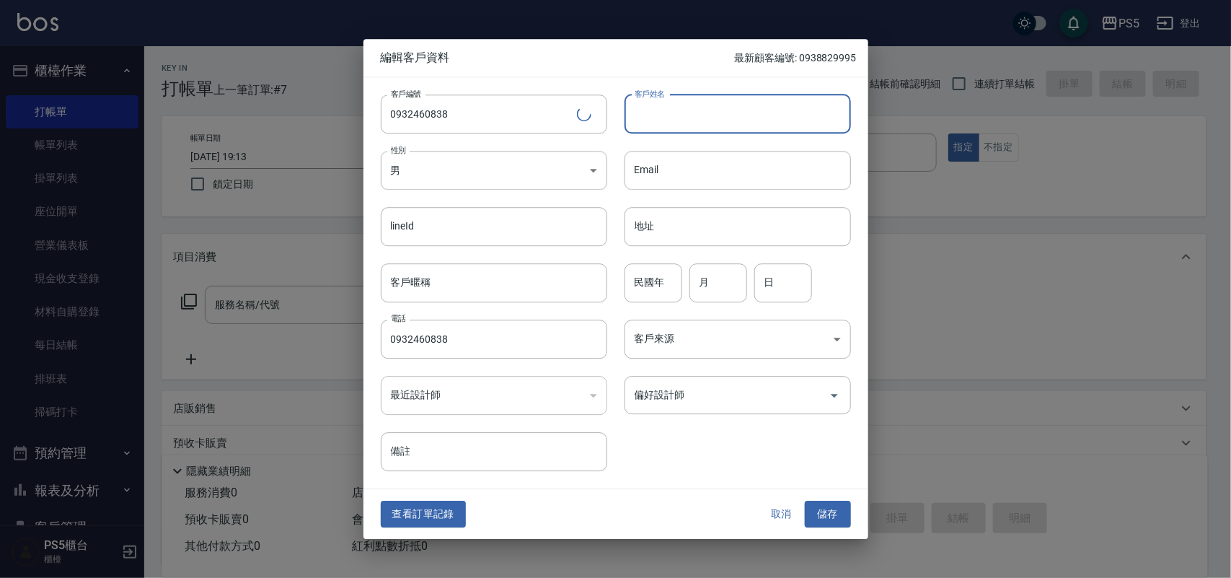
click at [690, 115] on input "客戶姓名" at bounding box center [737, 113] width 226 height 39
type input "[PERSON_NAME]"
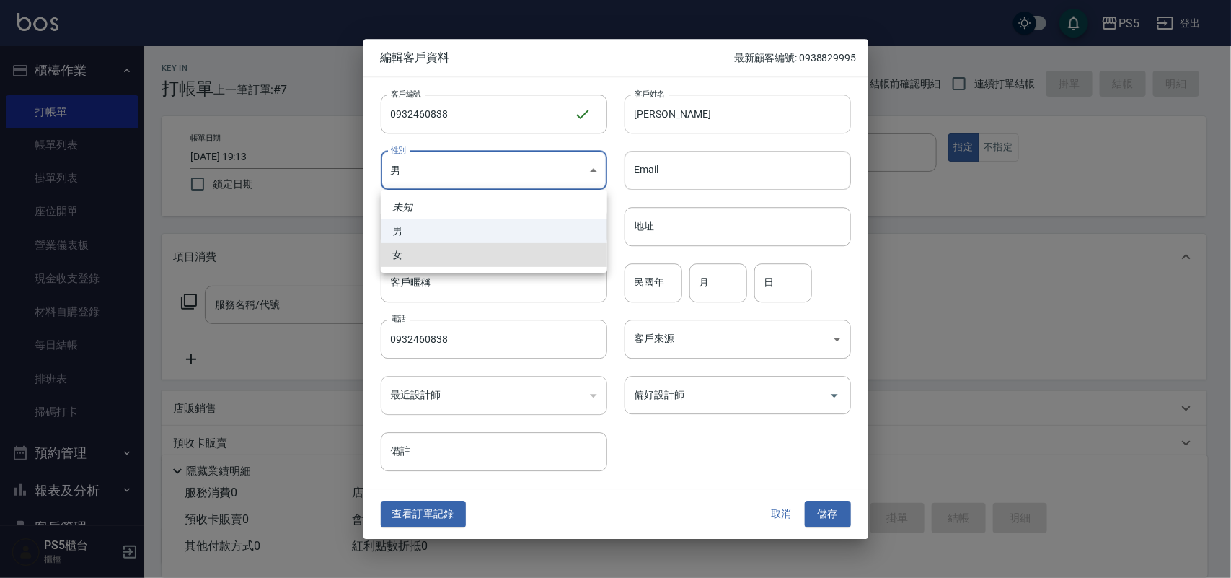
type input "[DEMOGRAPHIC_DATA]"
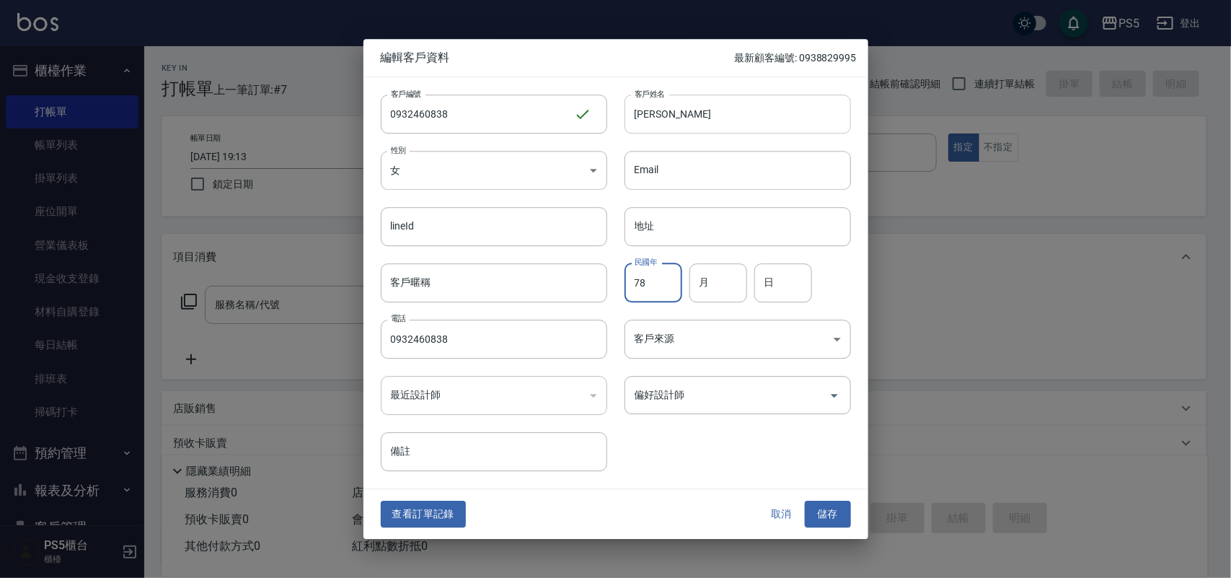
type input "78"
type input "1"
type input "14"
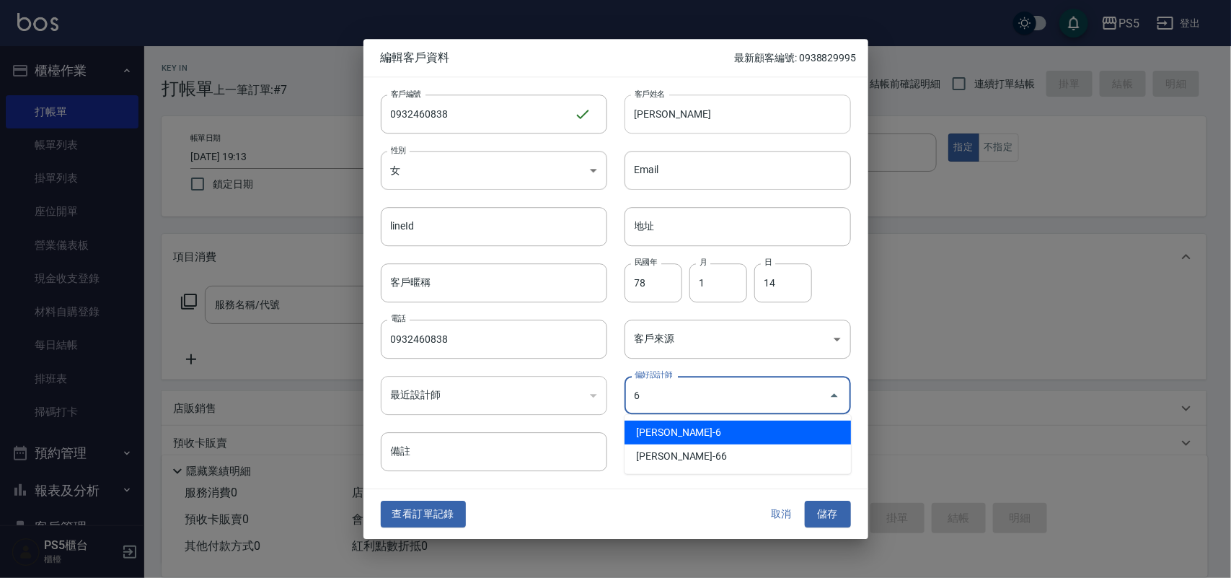
type input "[PERSON_NAME]"
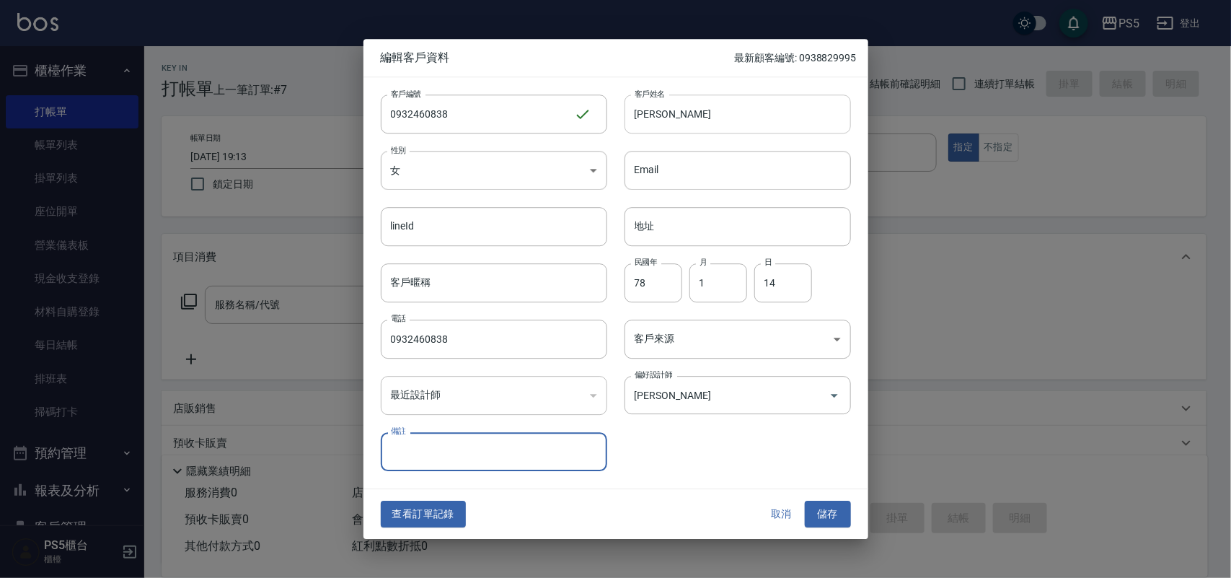
click at [805, 501] on button "儲存" at bounding box center [828, 514] width 46 height 27
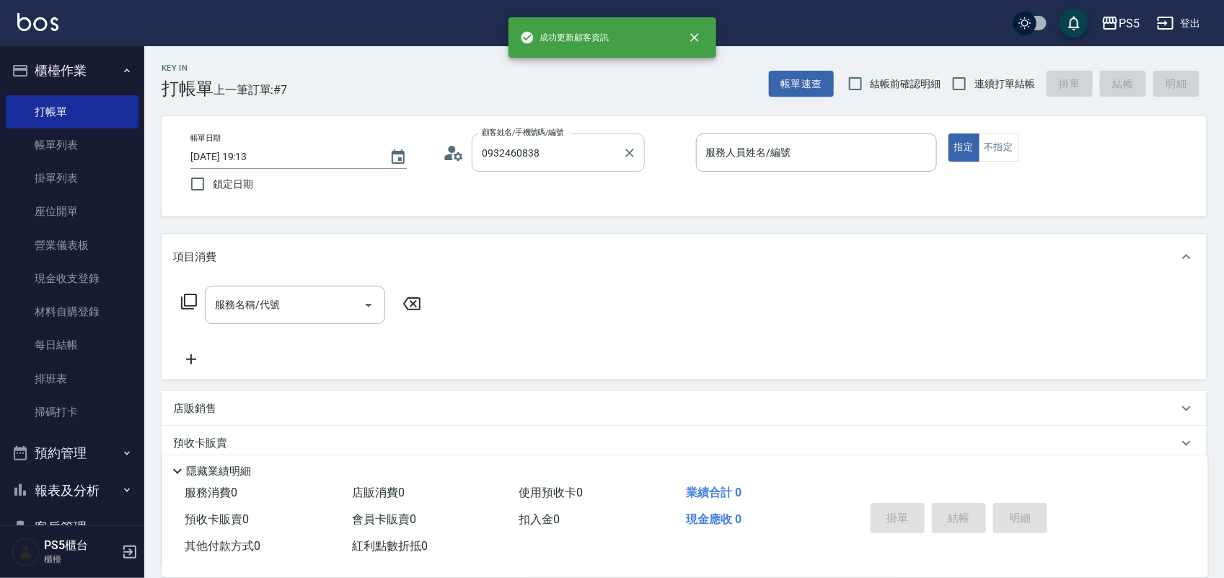
click at [562, 141] on input "0932460838" at bounding box center [547, 152] width 138 height 25
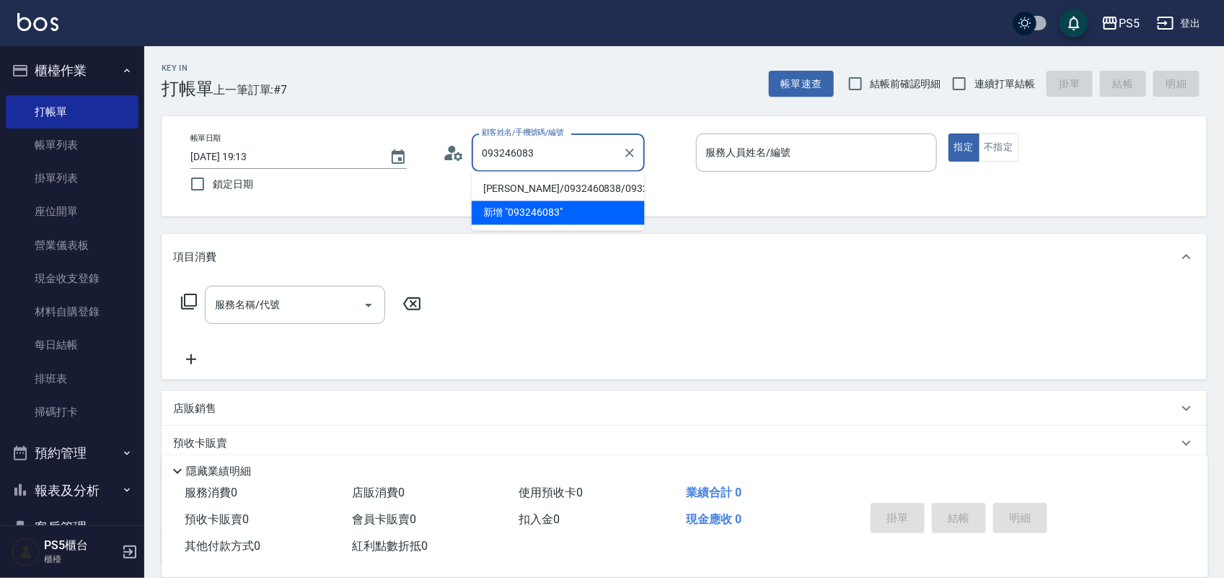
type input "[PERSON_NAME]/0932460838/0932460838"
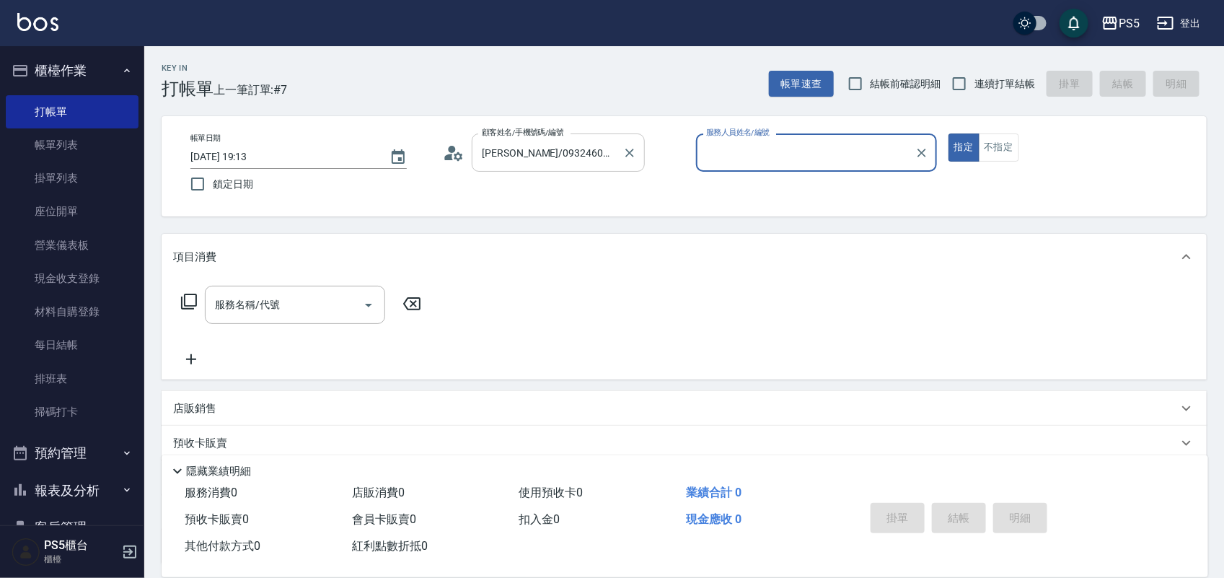
type input "Lita-6"
click at [948, 133] on button "指定" at bounding box center [963, 147] width 31 height 28
type button "true"
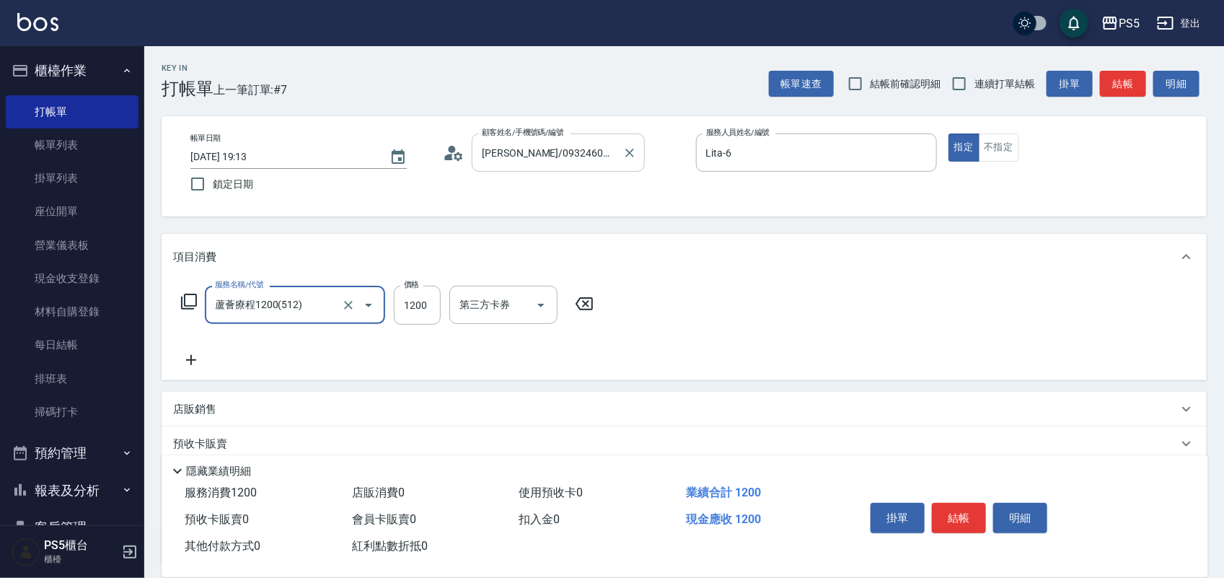
type input "蘆薈療程1200(512)"
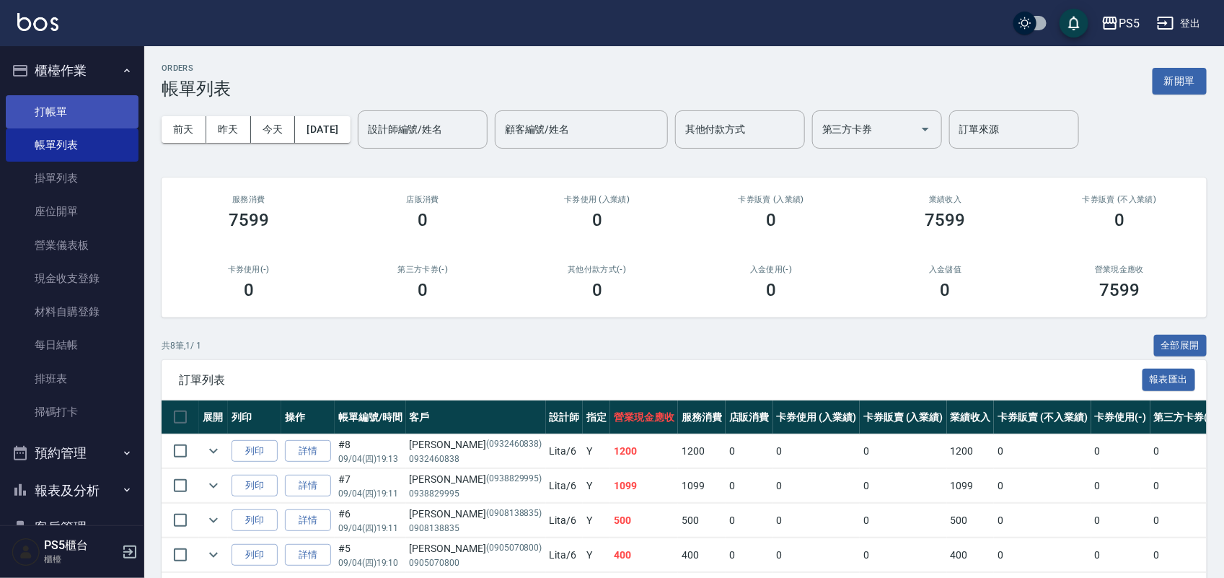
click at [96, 105] on link "打帳單" at bounding box center [72, 111] width 133 height 33
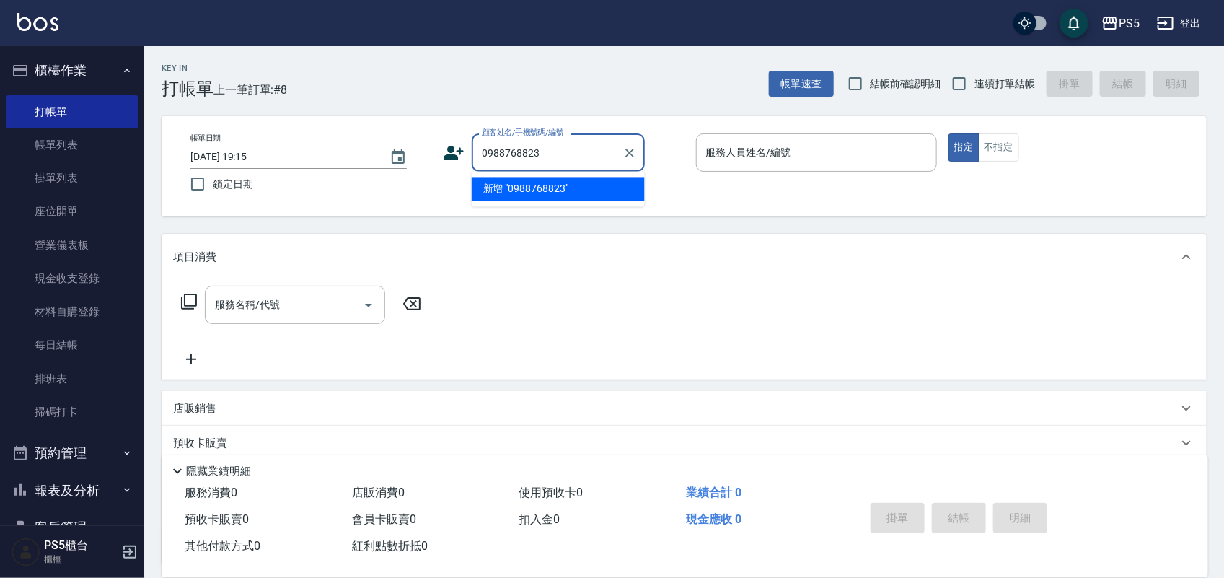
click at [581, 187] on li "新增 "0988768823"" at bounding box center [558, 189] width 173 height 24
type input "0988768823"
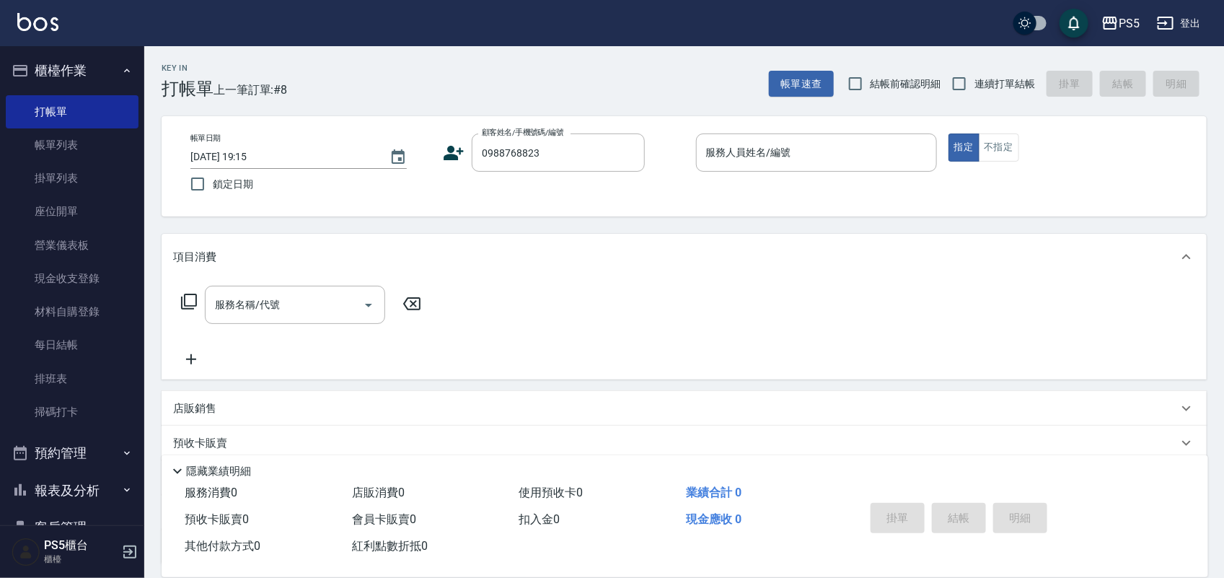
click at [451, 149] on icon at bounding box center [454, 153] width 20 height 14
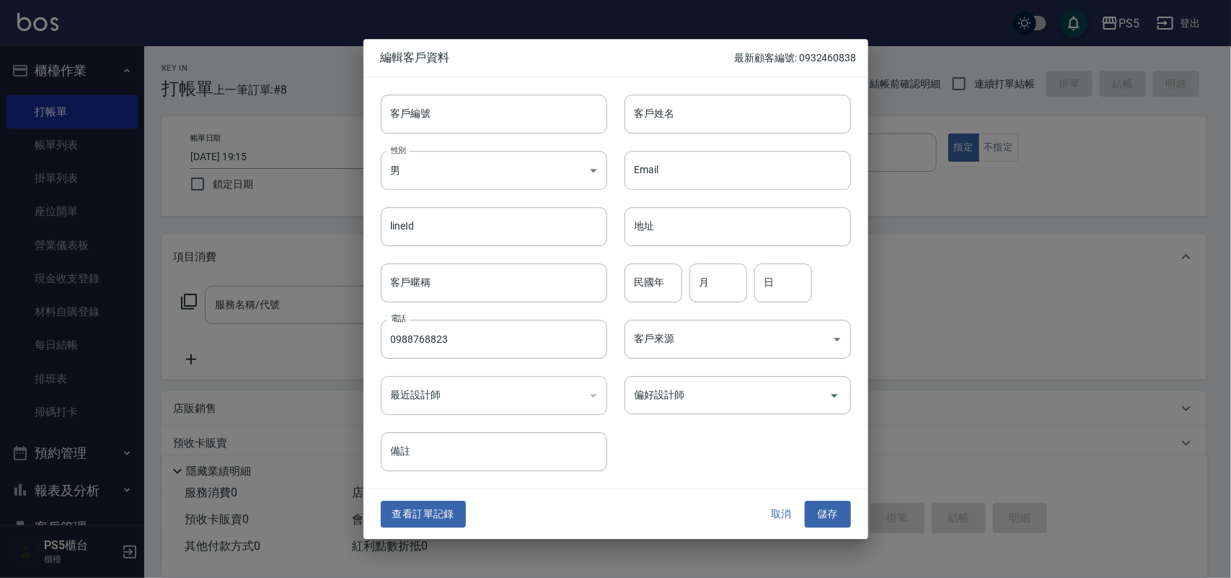
click at [455, 350] on input "0988768823" at bounding box center [494, 338] width 226 height 39
click at [493, 120] on input "客戶編號" at bounding box center [494, 113] width 226 height 39
paste input "0988768823"
type input "0988768823"
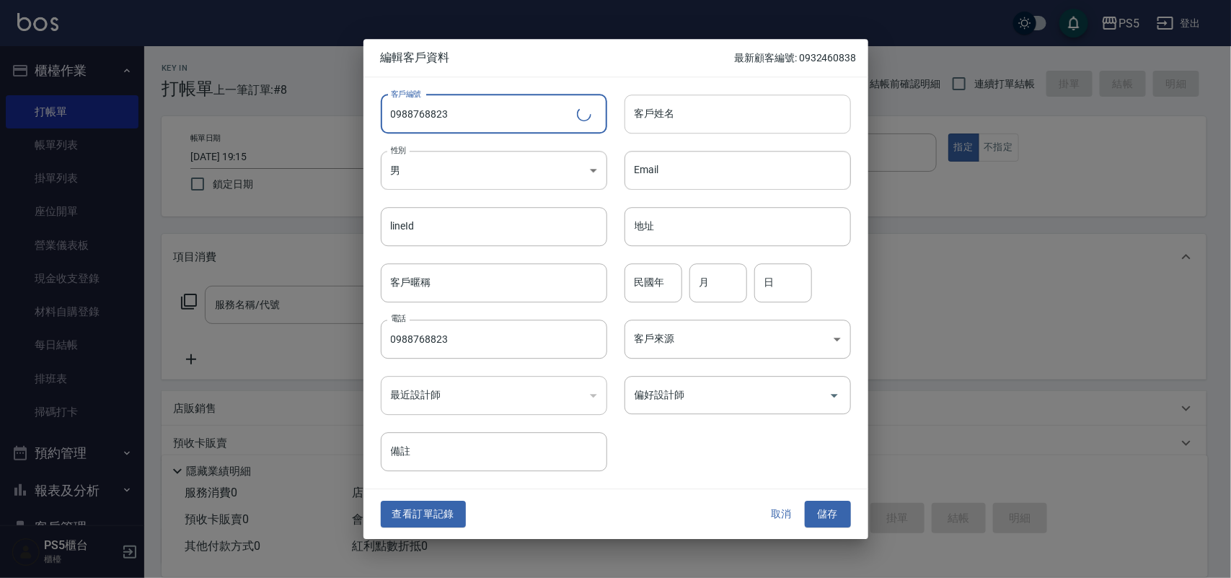
click at [678, 125] on input "客戶姓名" at bounding box center [737, 113] width 226 height 39
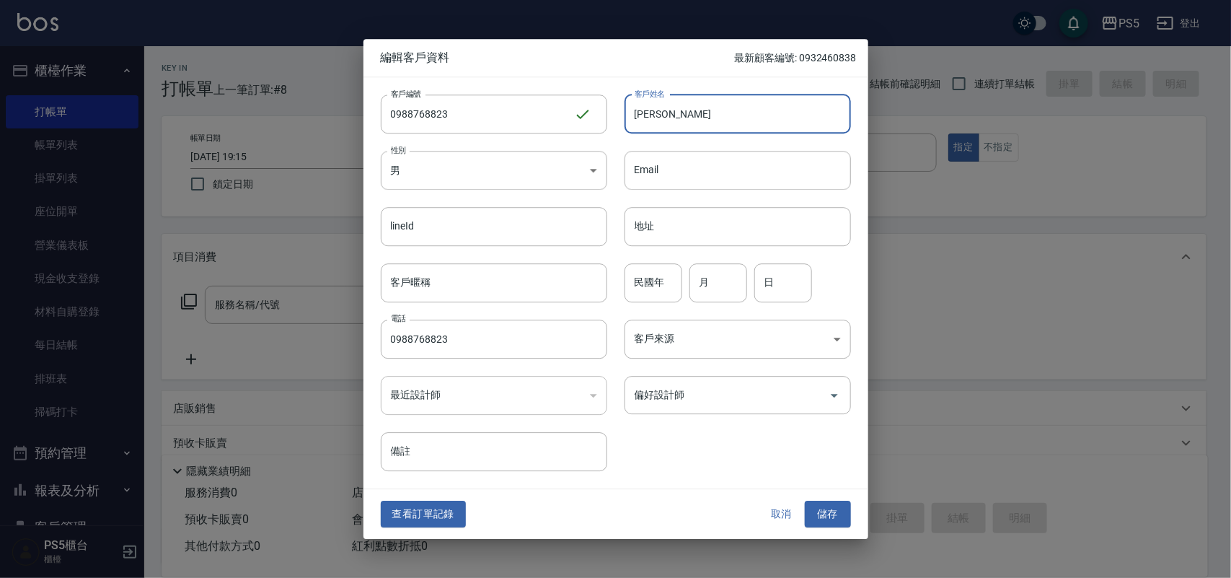
type input "[PERSON_NAME]"
type input "85"
type input "7"
type input "4"
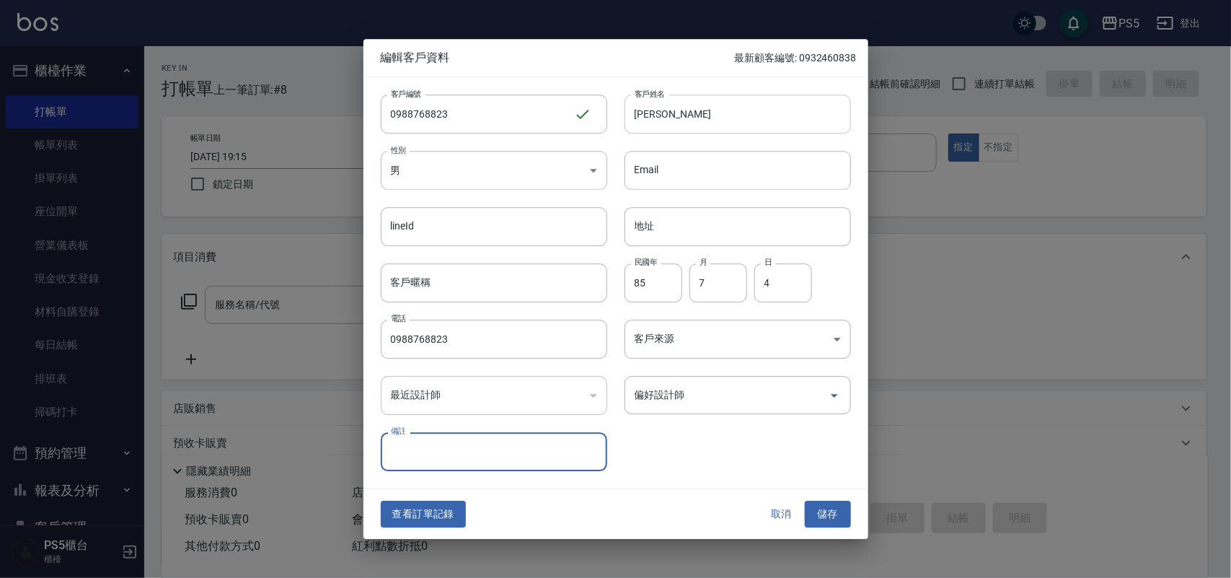
click at [805, 501] on button "儲存" at bounding box center [828, 514] width 46 height 27
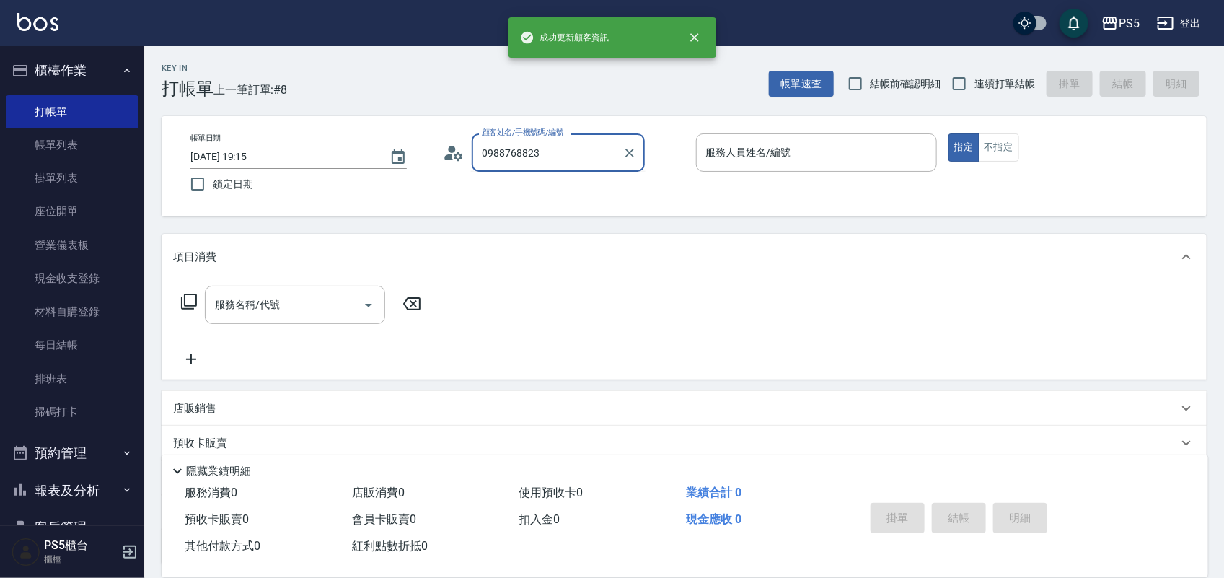
click at [606, 151] on input "0988768823" at bounding box center [547, 152] width 138 height 25
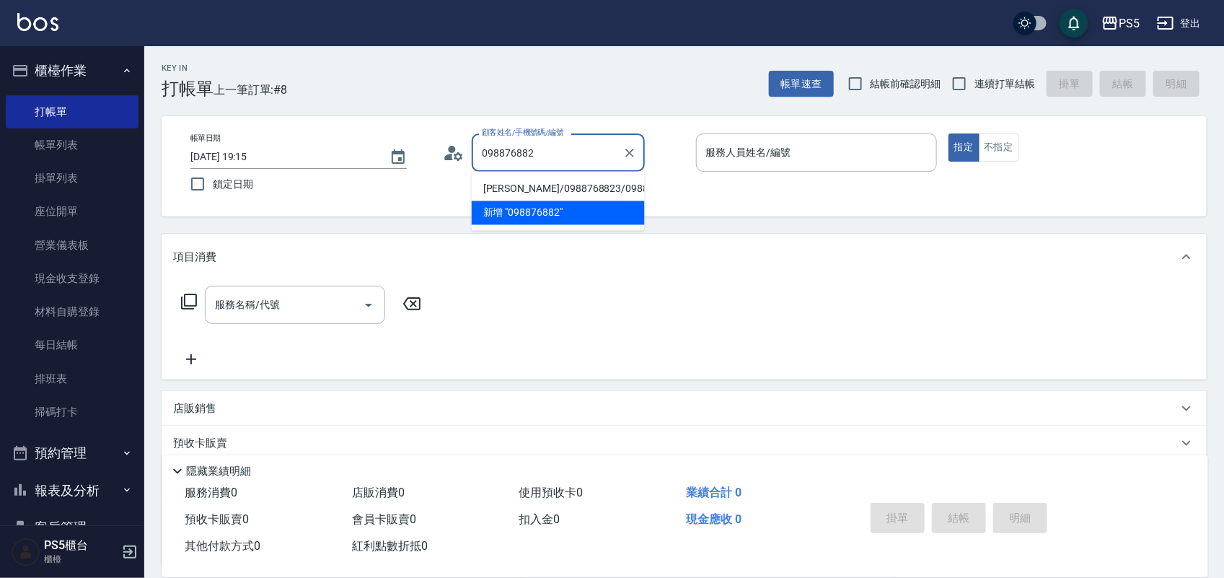
type input "[PERSON_NAME]/0988768823/0988768823"
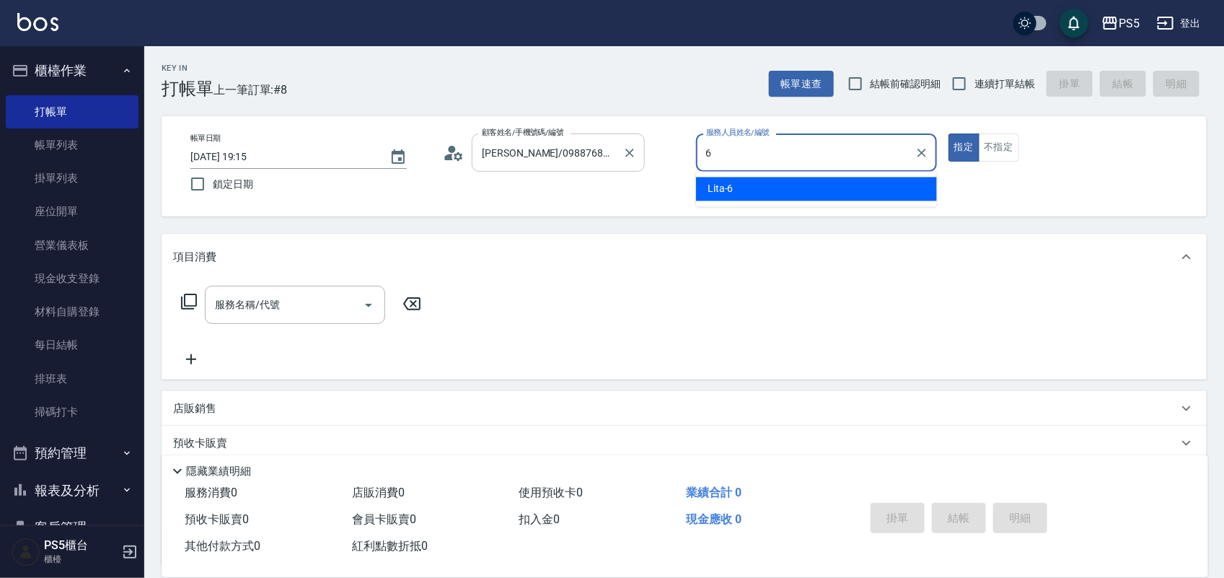
type input "Lita-6"
type button "true"
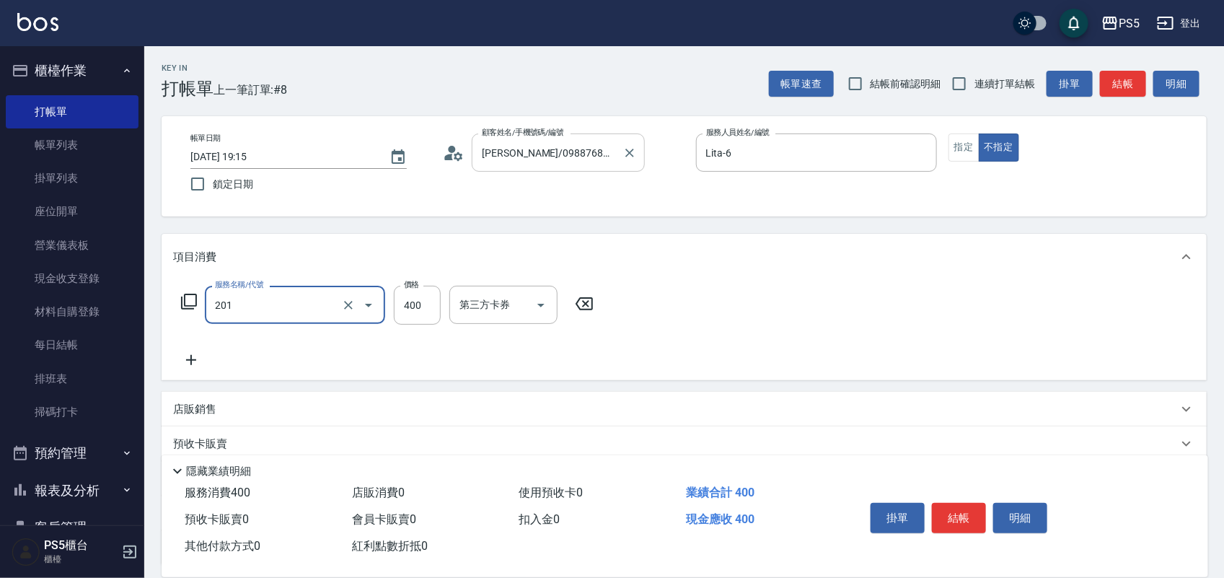
type input "洗剪400(201)"
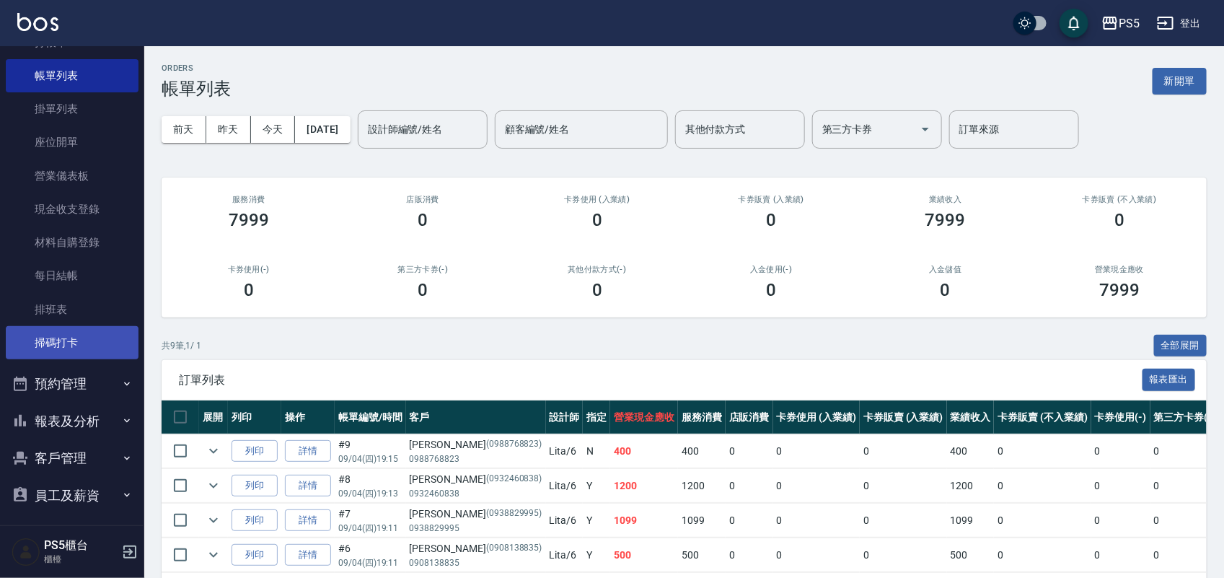
scroll to position [149, 0]
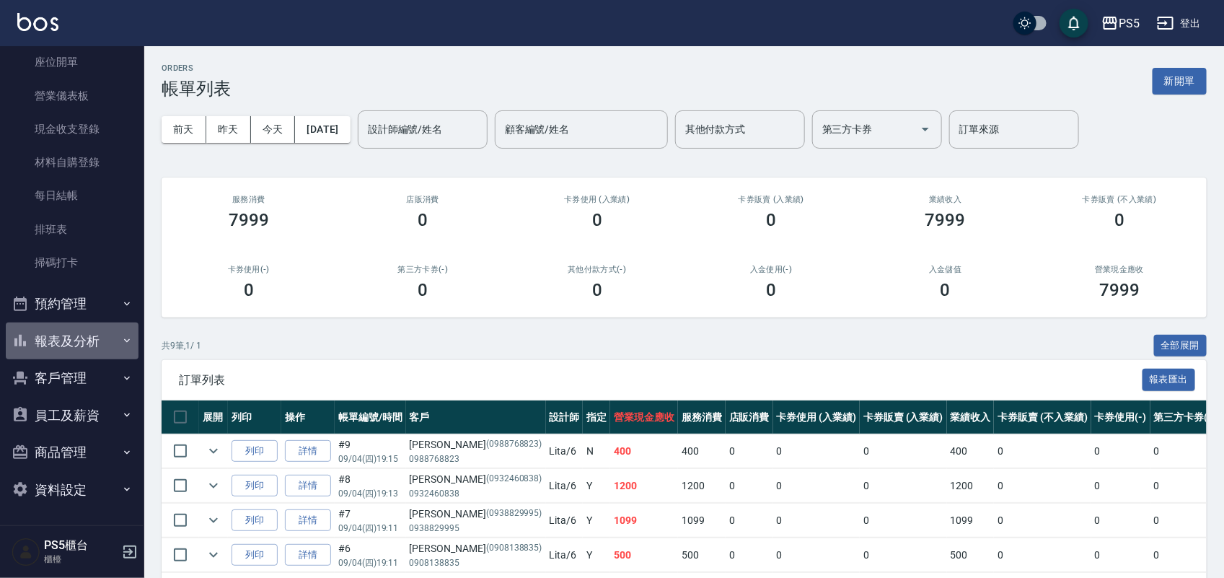
click at [88, 343] on button "報表及分析" at bounding box center [72, 340] width 133 height 37
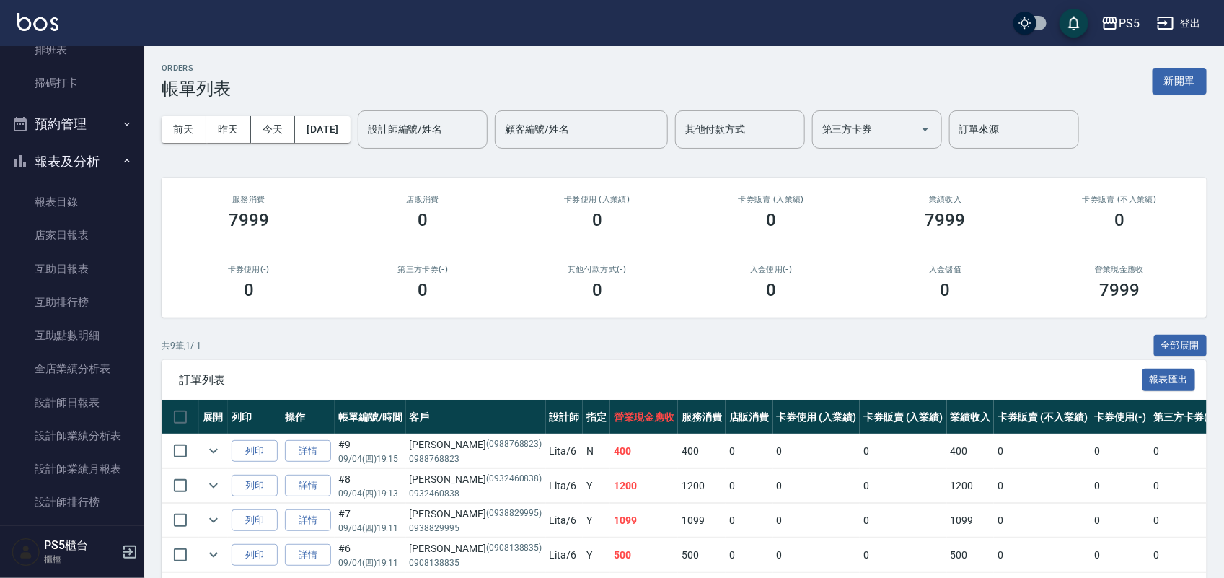
scroll to position [330, 0]
click at [89, 392] on link "設計師日報表" at bounding box center [72, 401] width 133 height 33
